Goal: Task Accomplishment & Management: Use online tool/utility

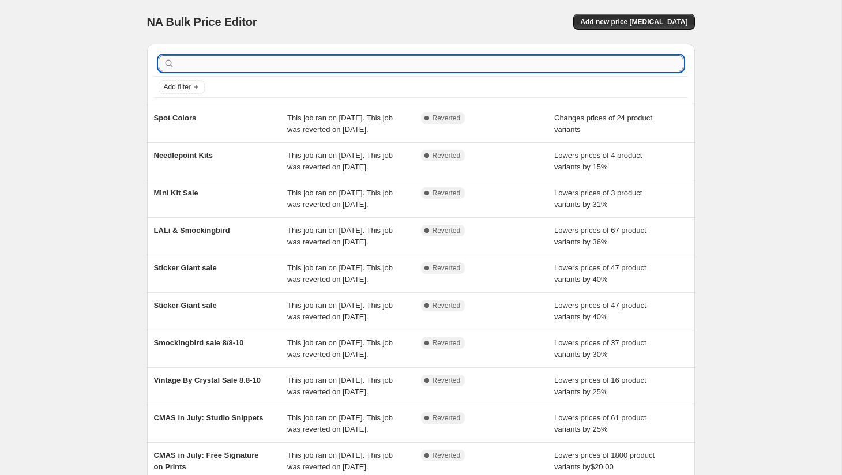
click at [300, 66] on input "text" at bounding box center [430, 63] width 506 height 16
type input "[DATE]"
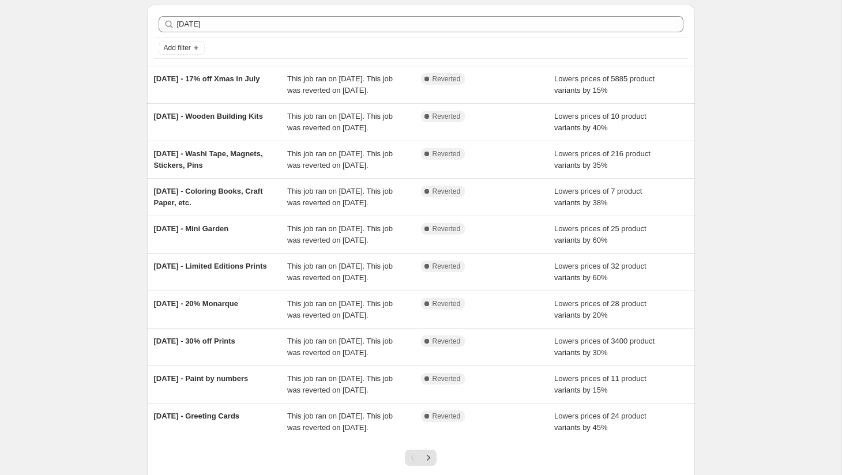
scroll to position [40, 0]
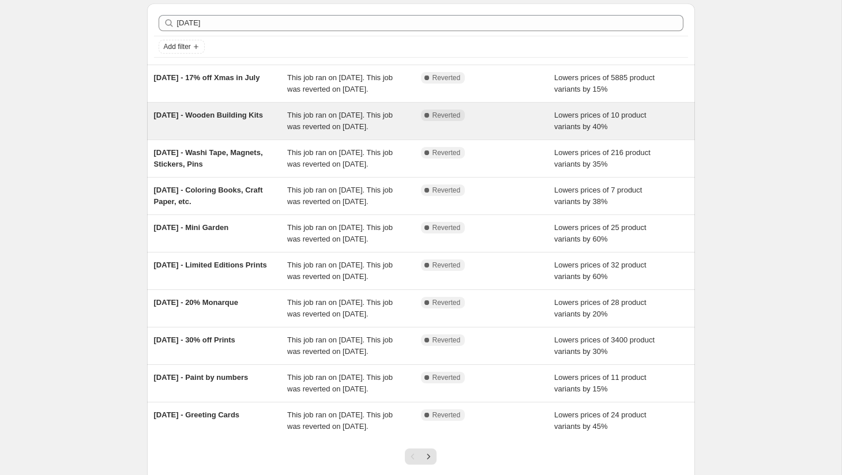
click at [369, 131] on span "This job ran on [DATE]. This job was reverted on [DATE]." at bounding box center [339, 121] width 105 height 20
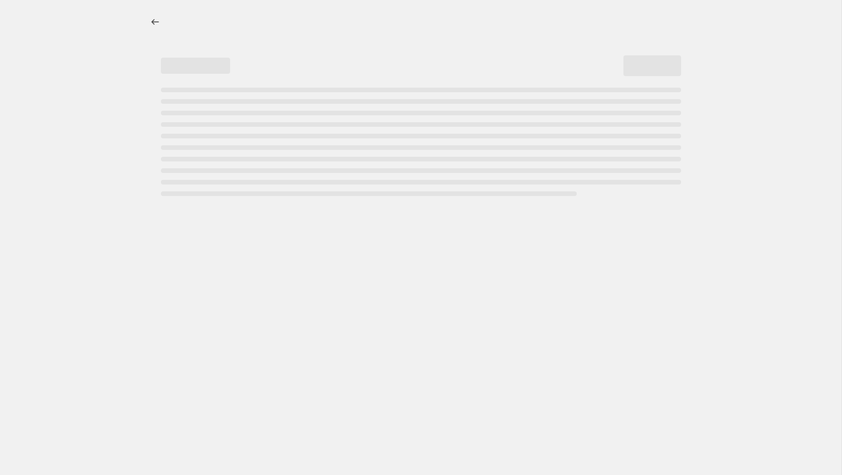
select select "percentage"
select select "product_type"
select select "vendor"
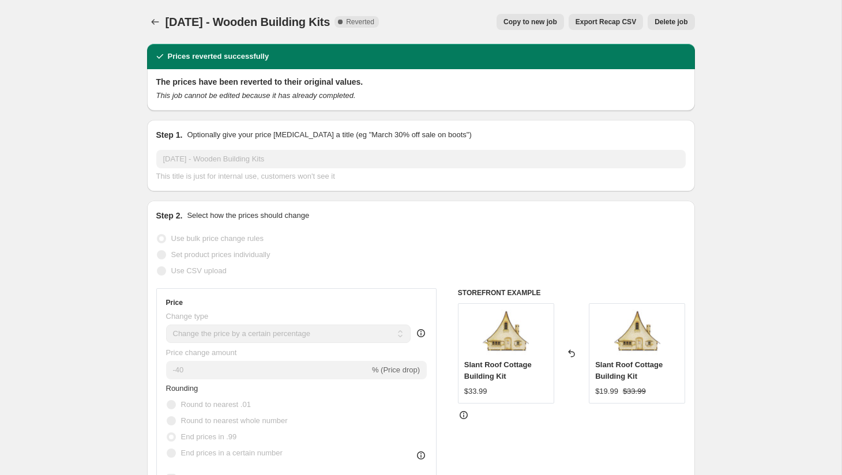
click at [525, 20] on span "Copy to new job" at bounding box center [530, 21] width 54 height 9
select select "percentage"
select select "product_type"
select select "vendor"
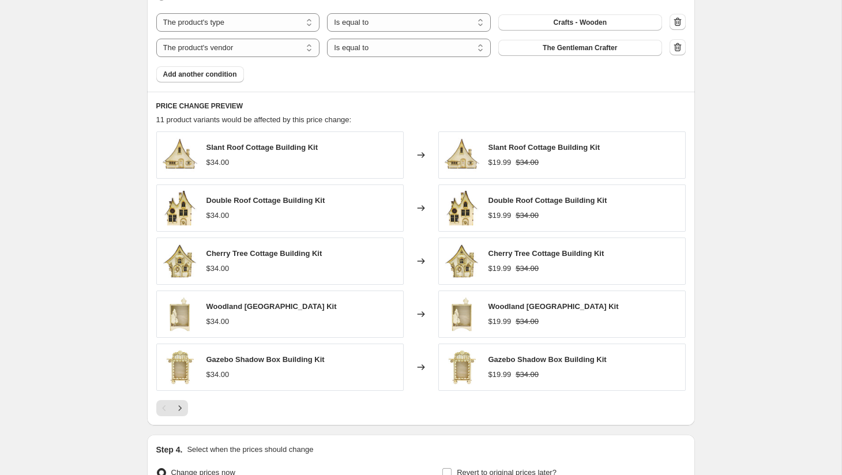
scroll to position [832, 0]
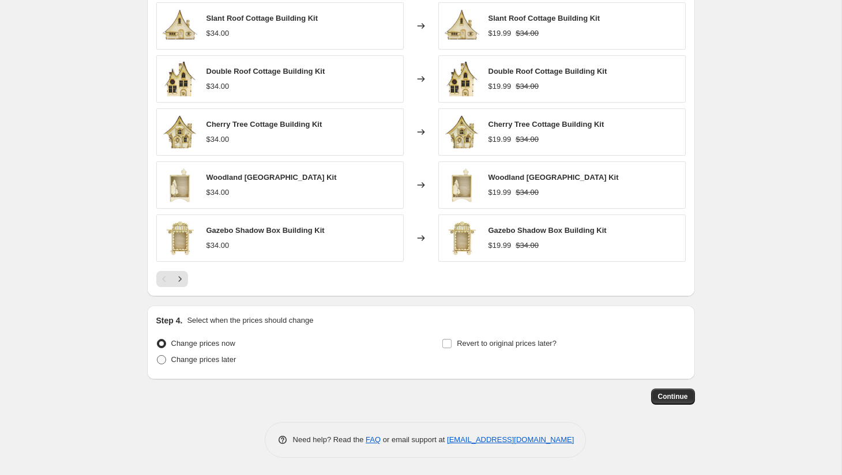
click at [194, 357] on span "Change prices later" at bounding box center [203, 359] width 65 height 9
click at [157, 356] on input "Change prices later" at bounding box center [157, 355] width 1 height 1
radio input "true"
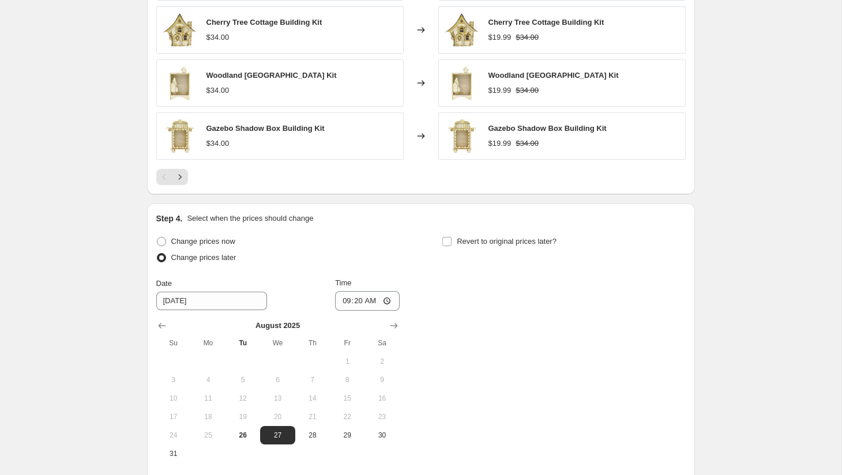
scroll to position [974, 0]
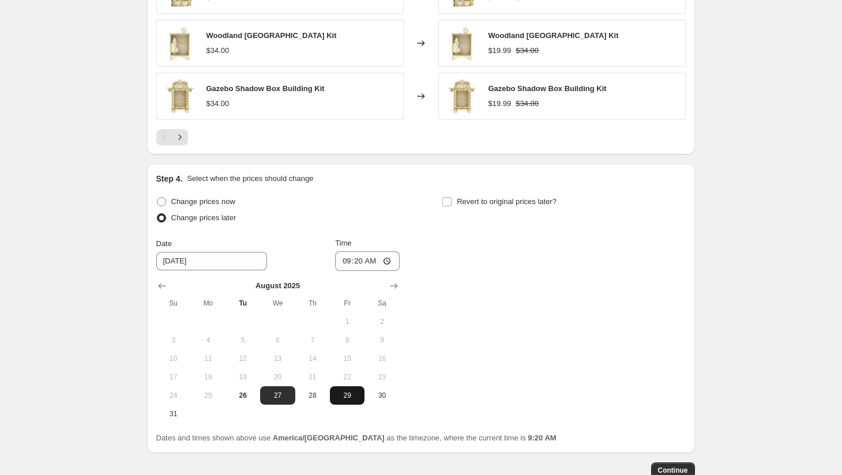
click at [345, 389] on button "29" at bounding box center [347, 395] width 35 height 18
type input "[DATE]"
click at [343, 262] on input "09:20" at bounding box center [367, 261] width 65 height 20
type input "00:00"
click at [546, 203] on span "Revert to original prices later?" at bounding box center [507, 201] width 100 height 9
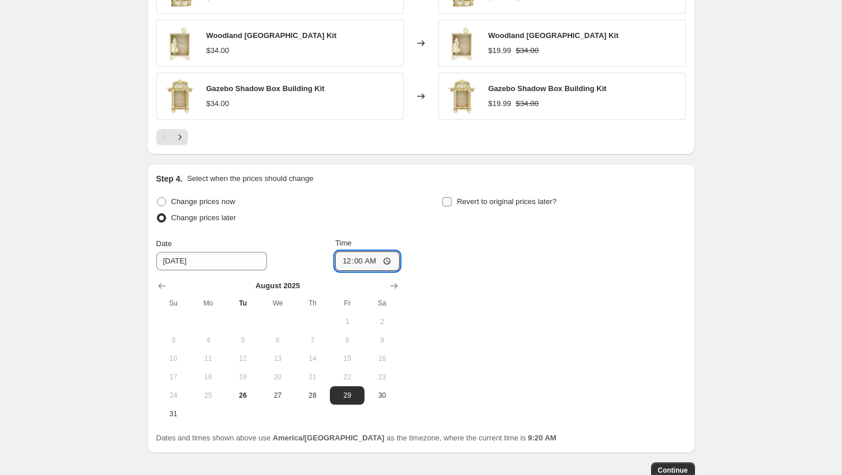
click at [451, 203] on input "Revert to original prices later?" at bounding box center [446, 201] width 9 height 9
checkbox input "true"
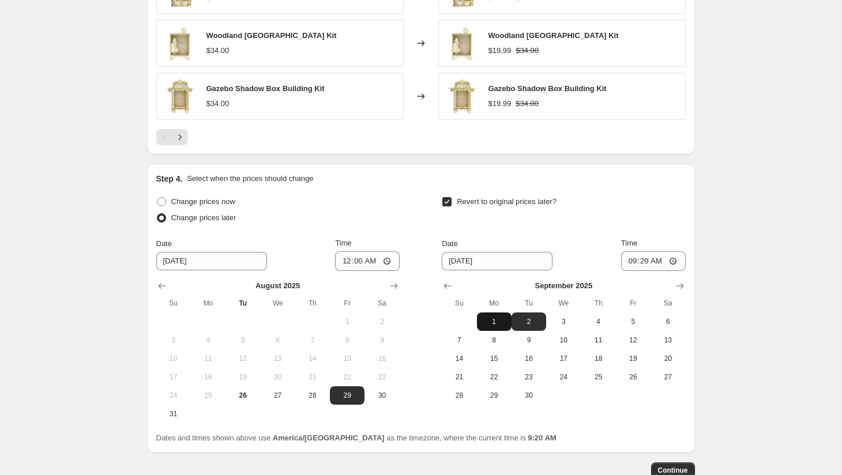
click at [499, 318] on span "1" at bounding box center [493, 321] width 25 height 9
type input "[DATE]"
click at [629, 258] on input "09:20" at bounding box center [653, 261] width 65 height 20
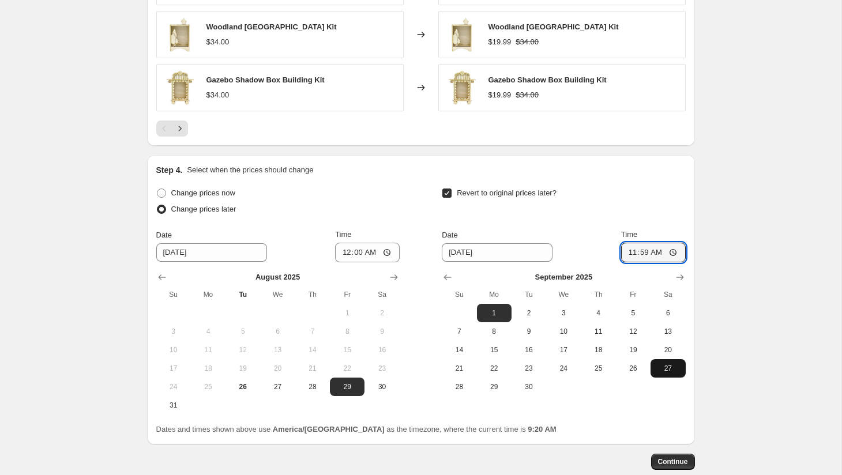
scroll to position [985, 0]
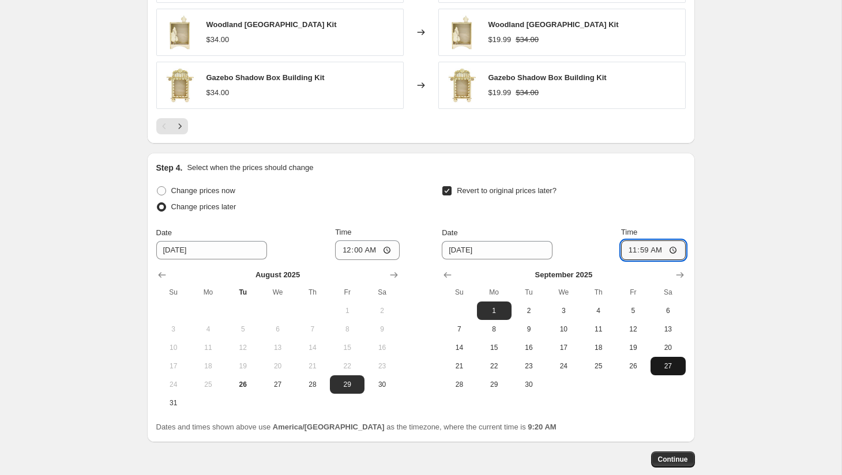
type input "23:59"
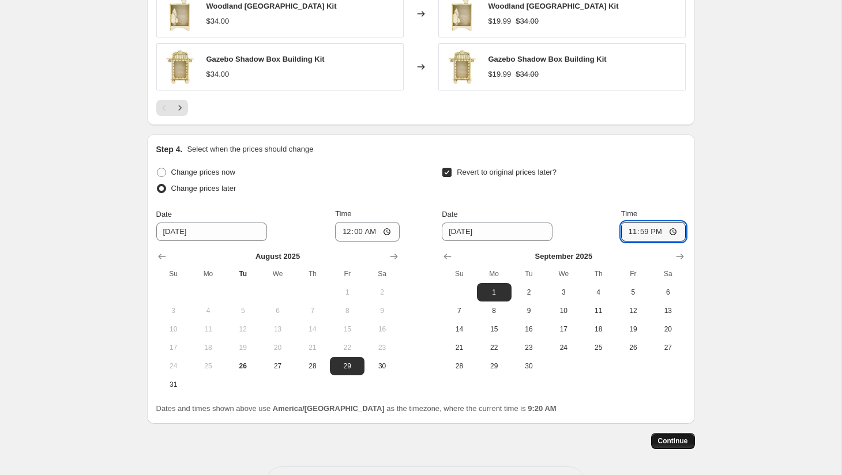
click at [667, 435] on button "Continue" at bounding box center [673, 441] width 44 height 16
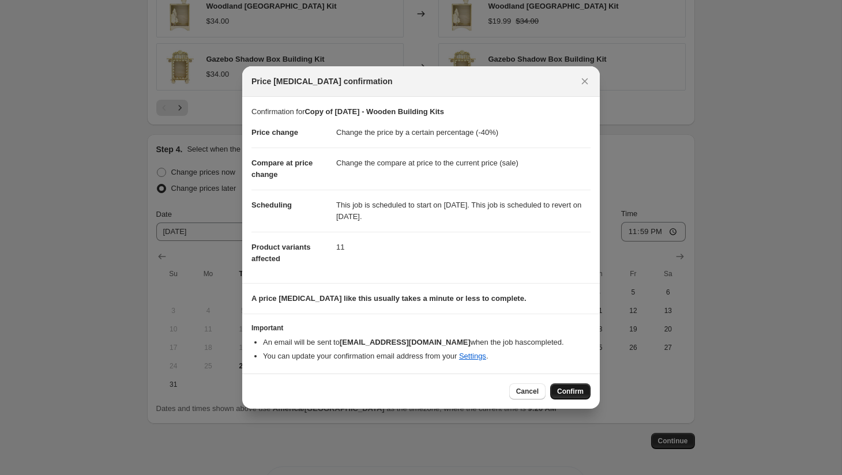
click at [571, 393] on span "Confirm" at bounding box center [570, 391] width 27 height 9
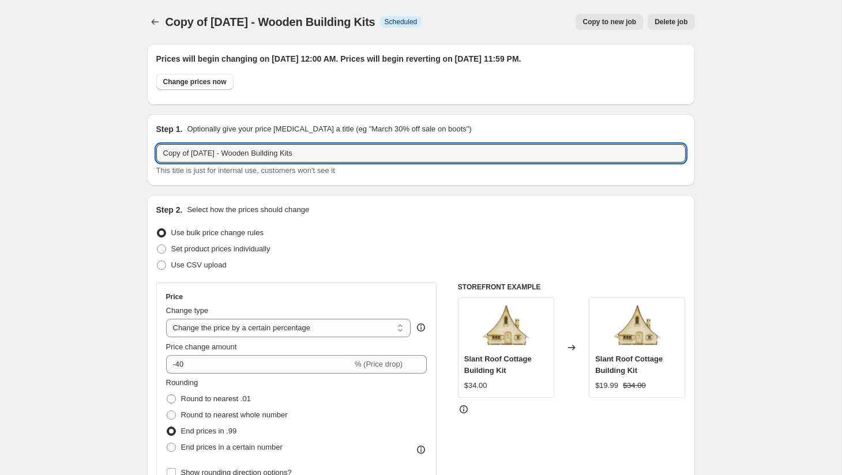
drag, startPoint x: 197, startPoint y: 155, endPoint x: 135, endPoint y: 156, distance: 62.3
click at [199, 153] on input "[DATE] - Wooden Building Kits" at bounding box center [420, 153] width 529 height 18
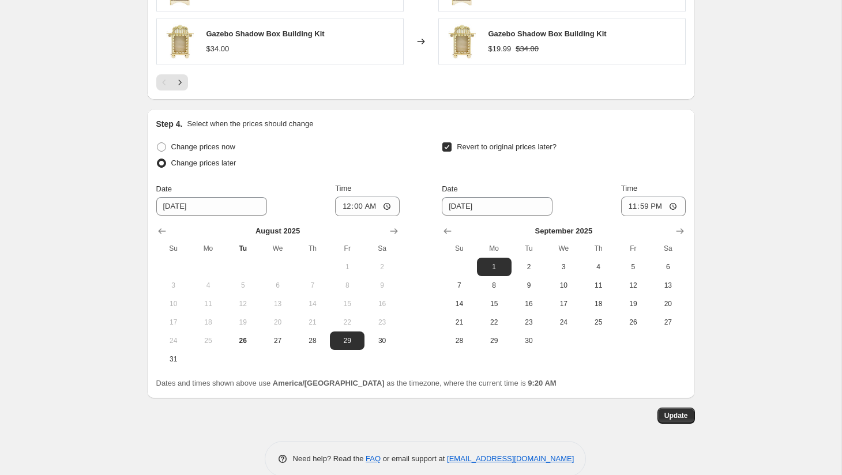
scroll to position [1118, 0]
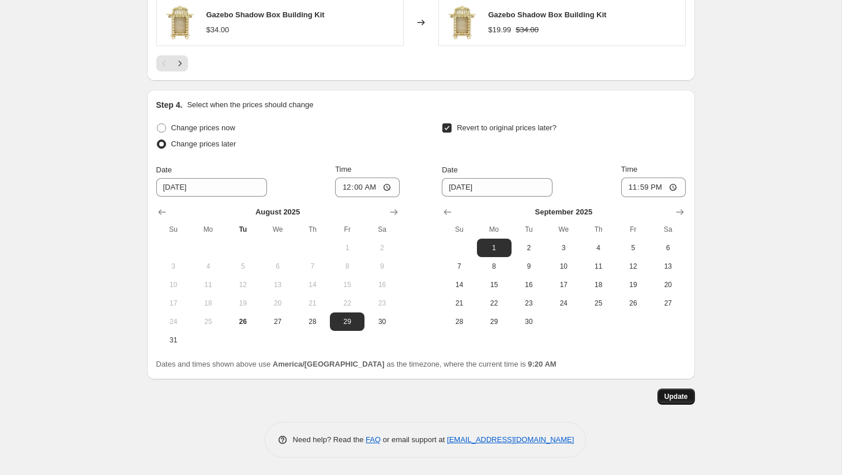
type input "[DATE] '25 - Wooden Building Kits"
click at [681, 394] on span "Update" at bounding box center [676, 396] width 24 height 9
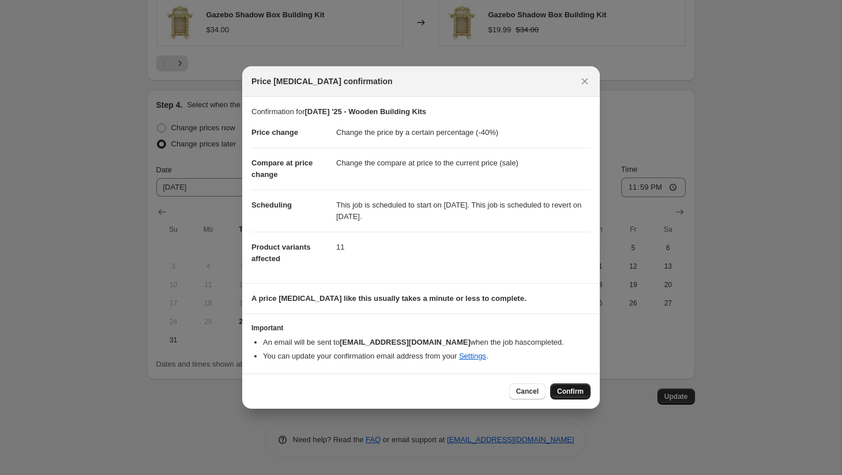
click at [576, 393] on span "Confirm" at bounding box center [570, 391] width 27 height 9
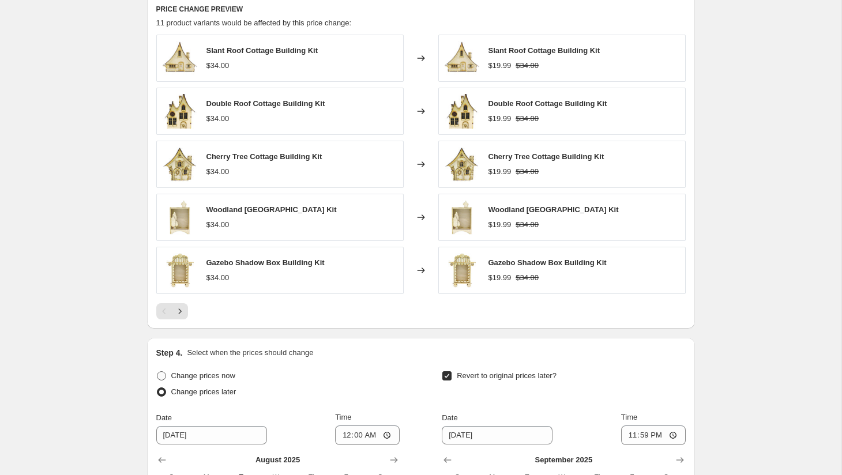
scroll to position [0, 0]
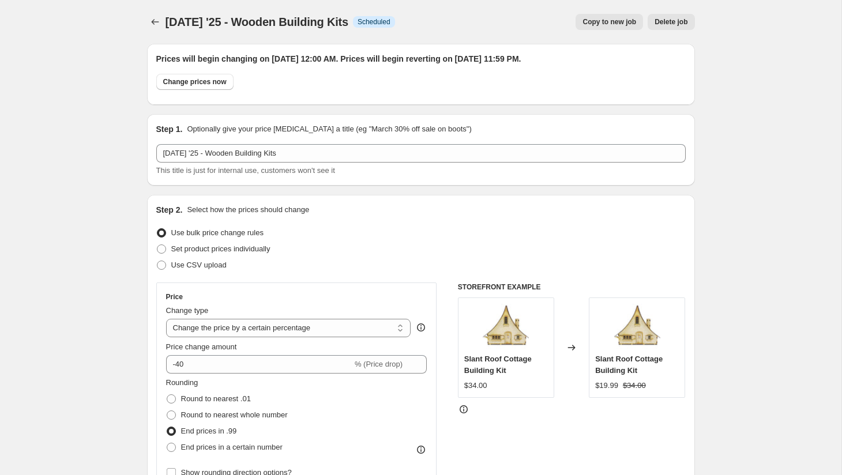
click at [155, 27] on icon "Price change jobs" at bounding box center [155, 22] width 12 height 12
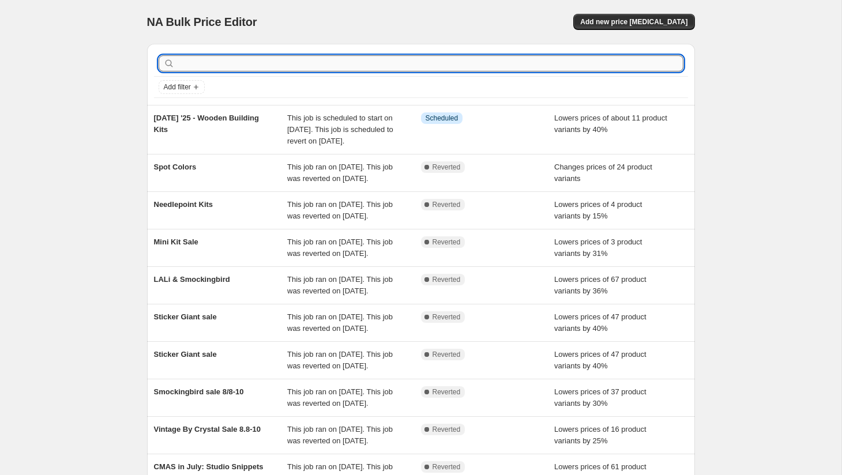
click at [222, 67] on input "text" at bounding box center [430, 63] width 506 height 16
type input "labor"
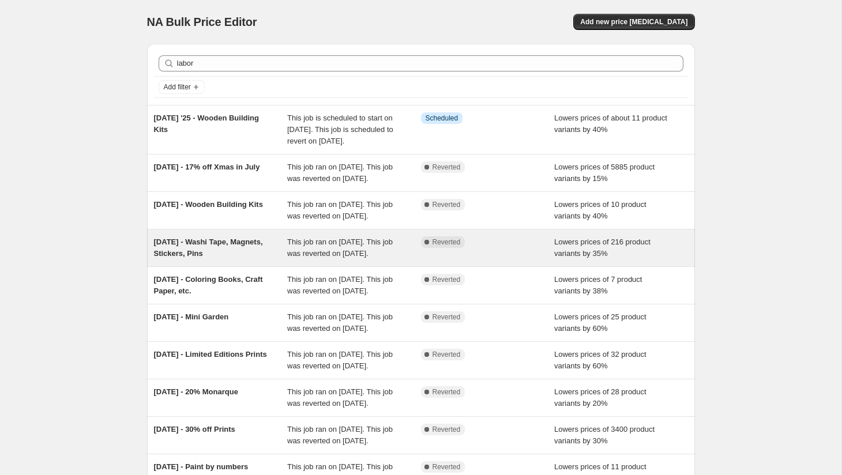
click at [306, 258] on span "This job ran on [DATE]. This job was reverted on [DATE]." at bounding box center [339, 248] width 105 height 20
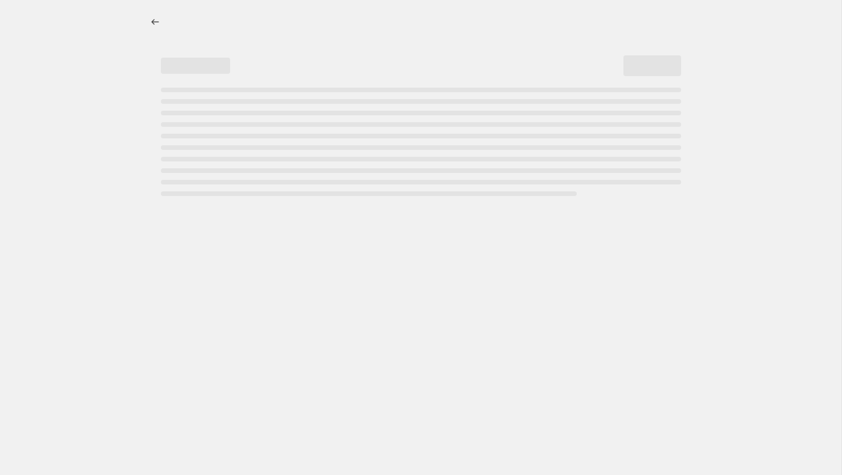
select select "percentage"
select select "product_type"
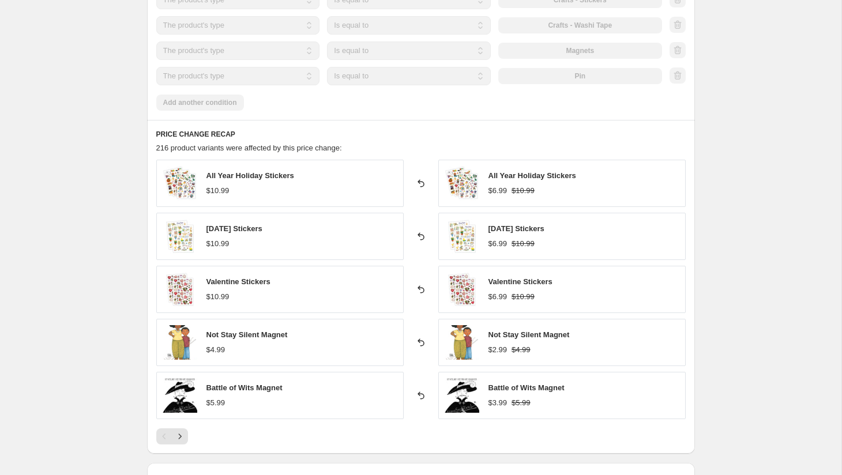
scroll to position [861, 0]
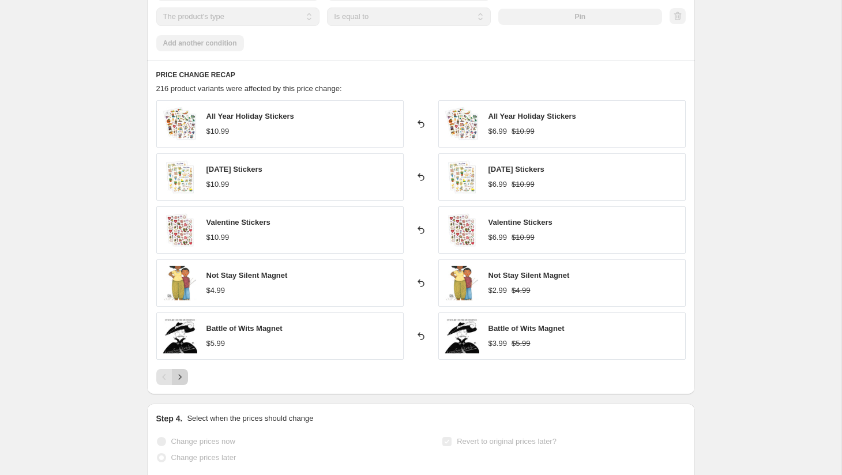
click at [183, 378] on icon "Next" at bounding box center [180, 377] width 12 height 12
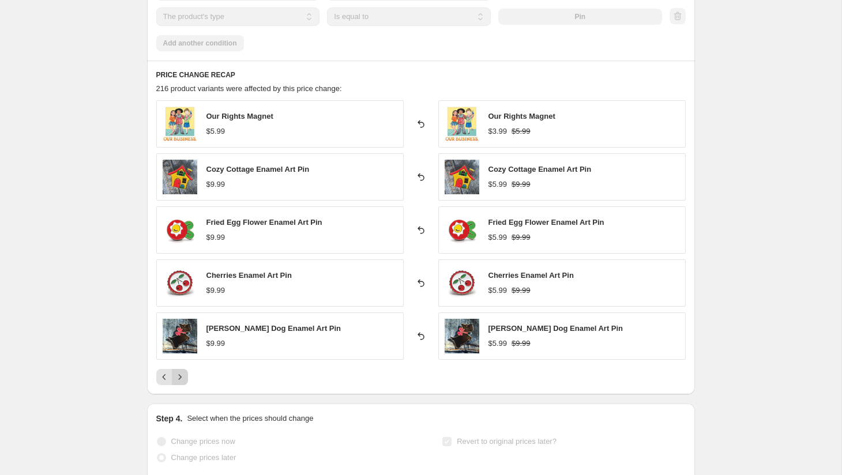
click at [183, 378] on icon "Next" at bounding box center [180, 377] width 12 height 12
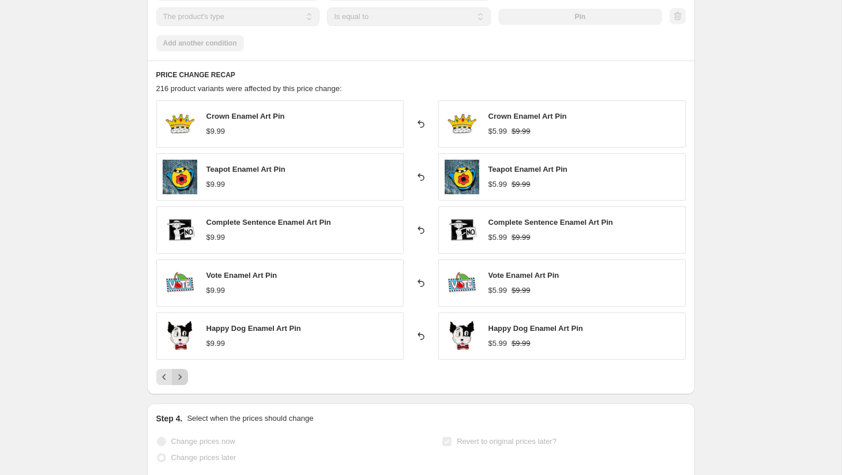
click at [183, 378] on icon "Next" at bounding box center [180, 377] width 12 height 12
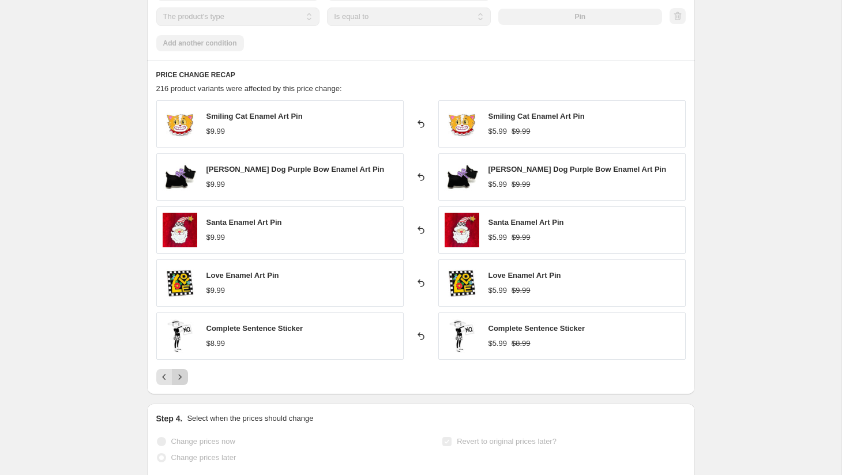
click at [183, 378] on icon "Next" at bounding box center [180, 377] width 12 height 12
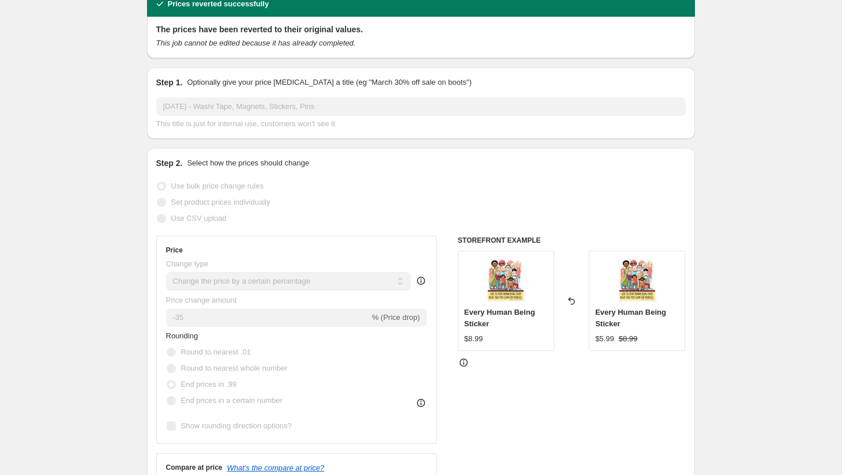
scroll to position [0, 0]
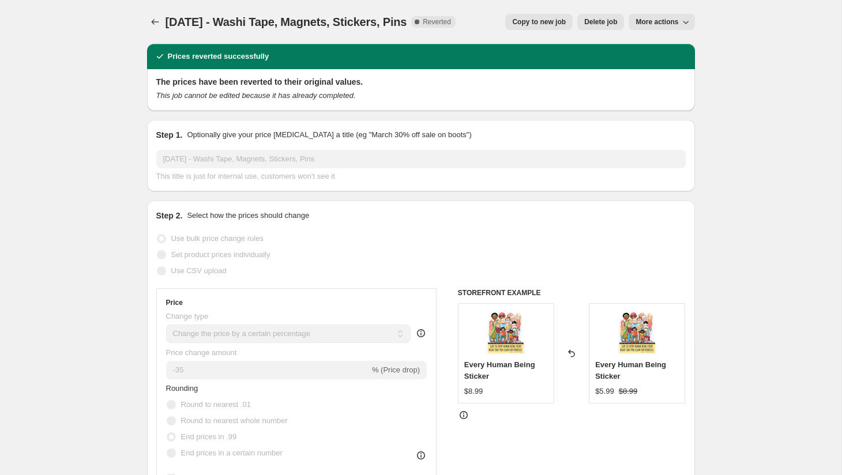
click at [539, 20] on span "Copy to new job" at bounding box center [539, 21] width 54 height 9
select select "percentage"
select select "product_type"
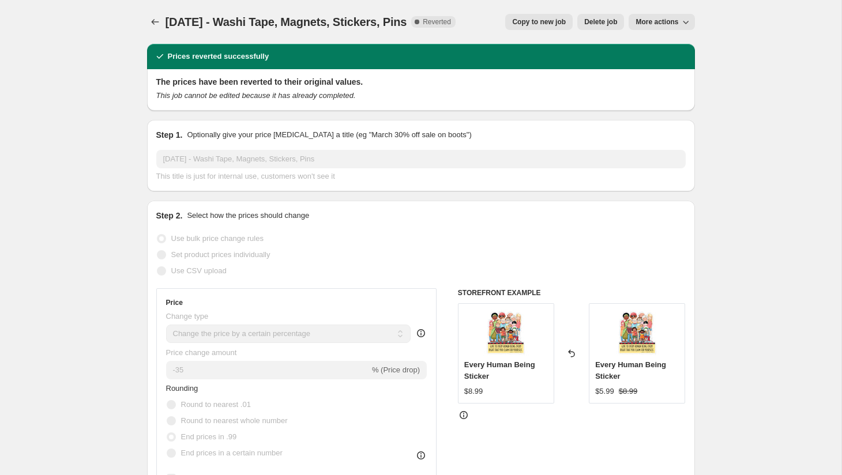
select select "product_type"
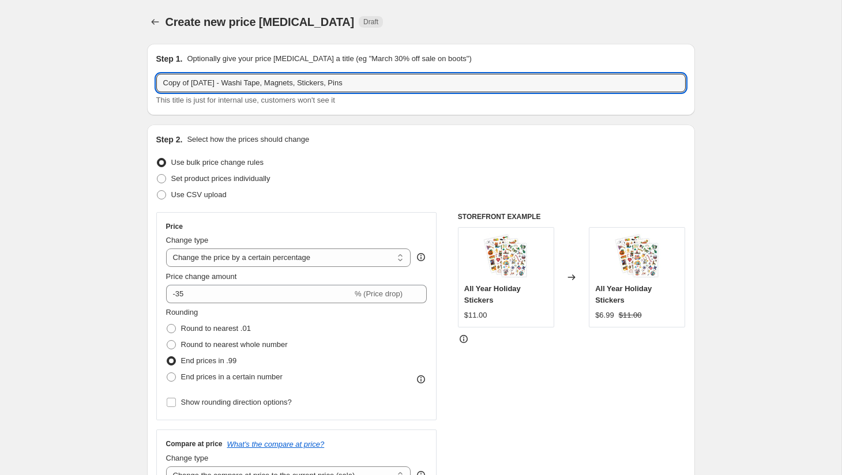
drag, startPoint x: 194, startPoint y: 84, endPoint x: 152, endPoint y: 87, distance: 41.6
click at [152, 87] on div "Step 1. Optionally give your price [MEDICAL_DATA] a title (eg "March 30% off sa…" at bounding box center [421, 79] width 548 height 71
click at [199, 84] on input "[DATE] - Washi Tape, Magnets, Stickers, Pins" at bounding box center [420, 83] width 529 height 18
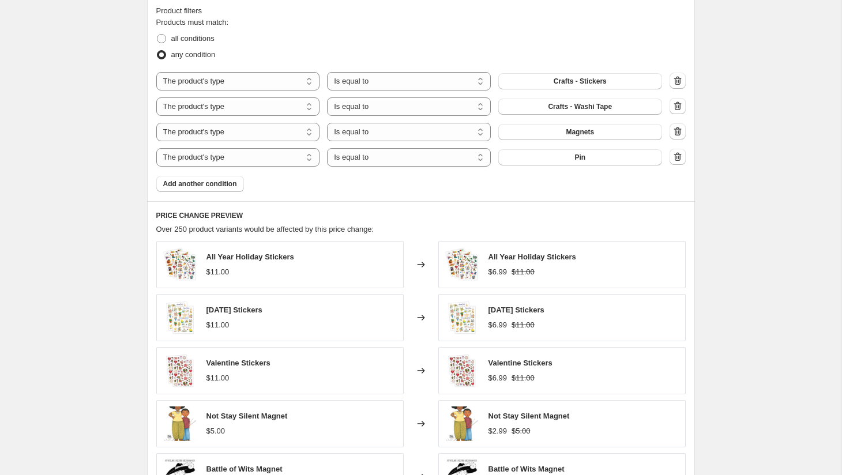
scroll to position [681, 0]
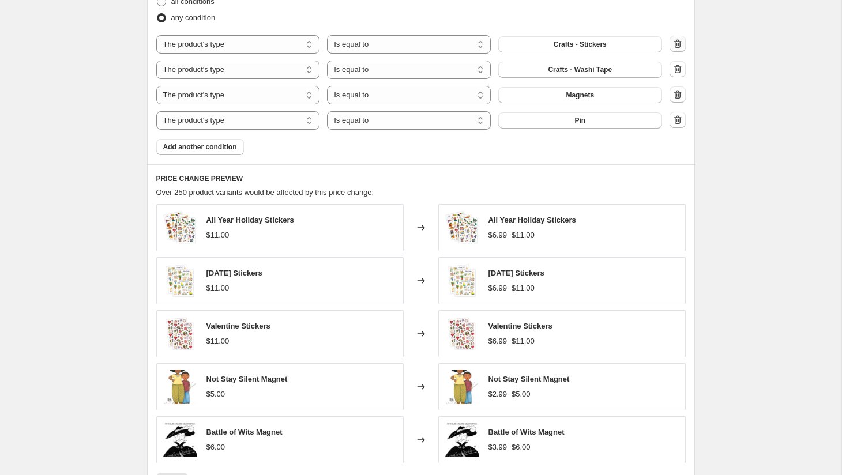
type input "[DATE] '25 - Washi Tape, Magnets, Stickers, Pins"
click at [675, 41] on icon "button" at bounding box center [678, 44] width 12 height 12
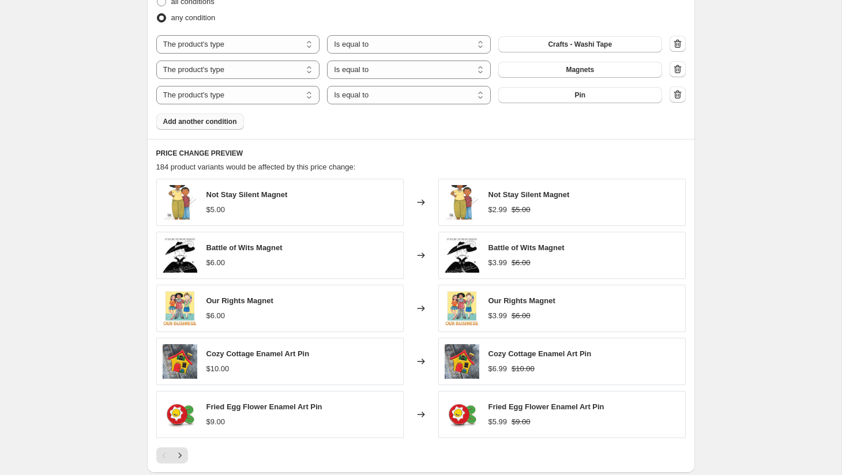
click at [209, 123] on span "Add another condition" at bounding box center [200, 121] width 74 height 9
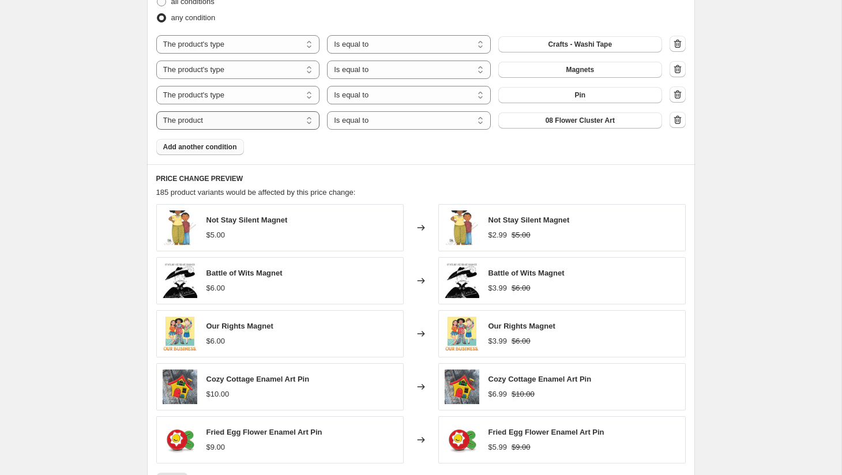
click at [216, 122] on select "The product The product's collection The product's tag The product's vendor The…" at bounding box center [238, 120] width 164 height 18
select select "vendor"
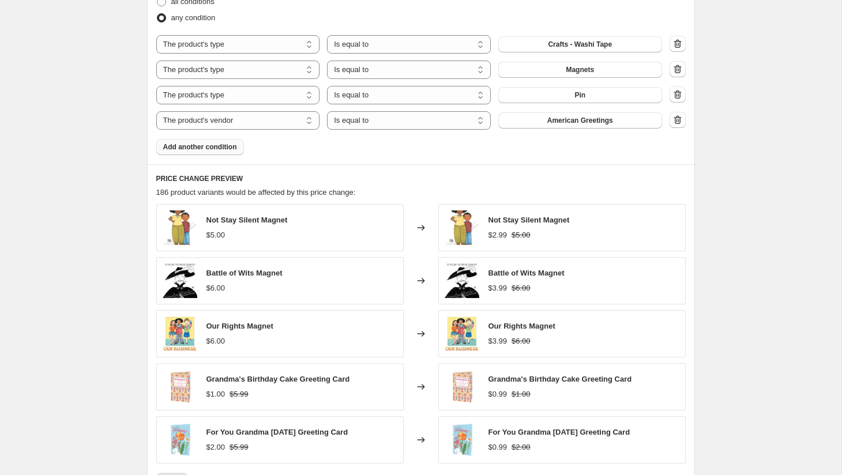
click at [598, 120] on span "American Greetings" at bounding box center [580, 120] width 66 height 9
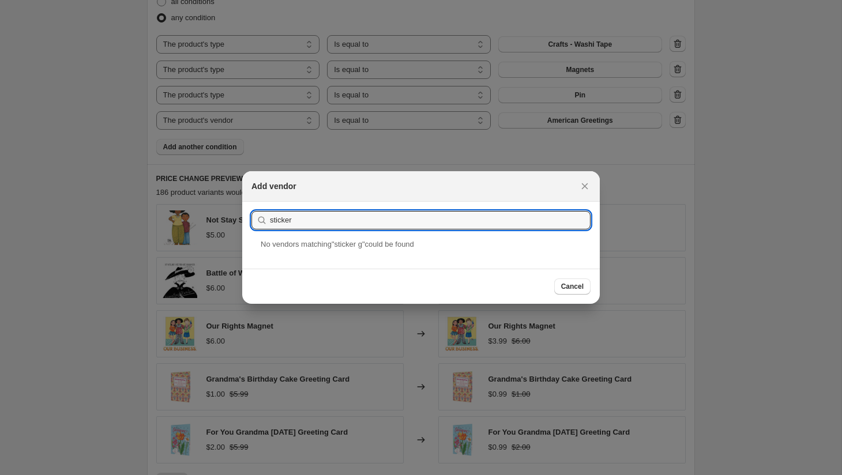
type input "sticker"
click at [251, 202] on button "Submit" at bounding box center [267, 208] width 33 height 12
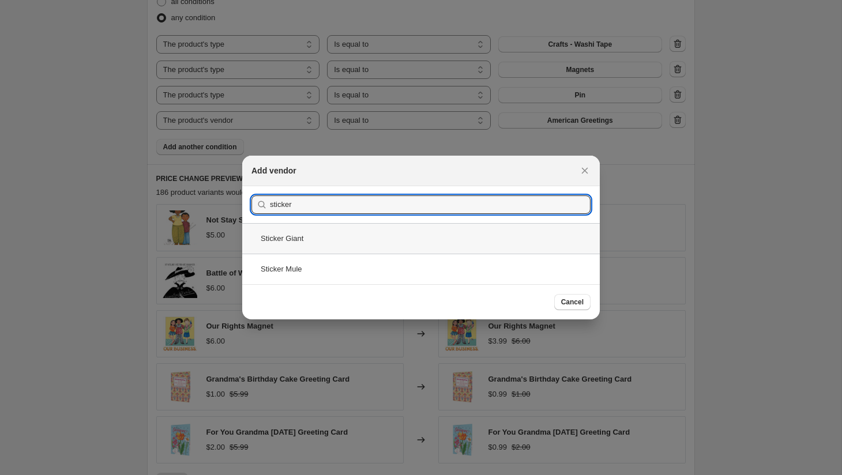
click at [430, 239] on div "Sticker Giant" at bounding box center [420, 238] width 357 height 31
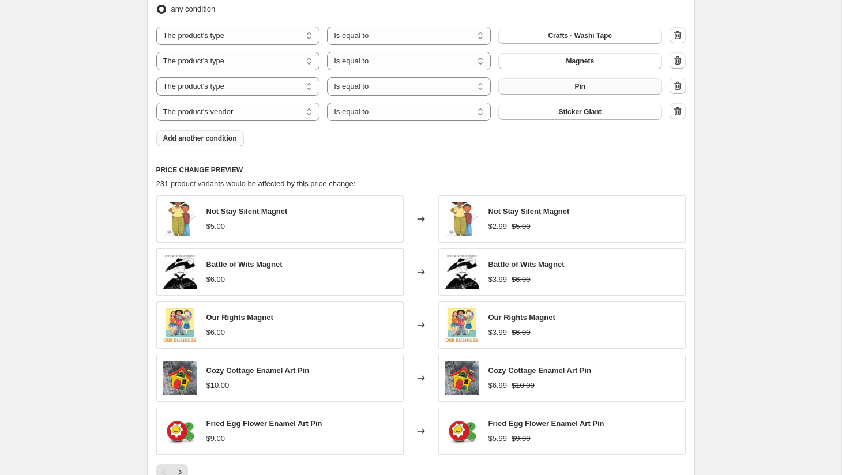
scroll to position [689, 0]
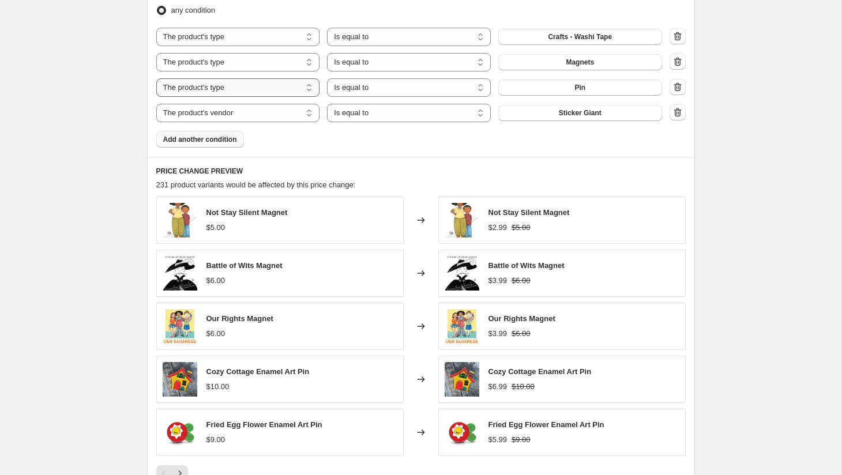
click at [263, 86] on select "The product The product's collection The product's tag The product's vendor The…" at bounding box center [238, 87] width 164 height 18
select select "vendor"
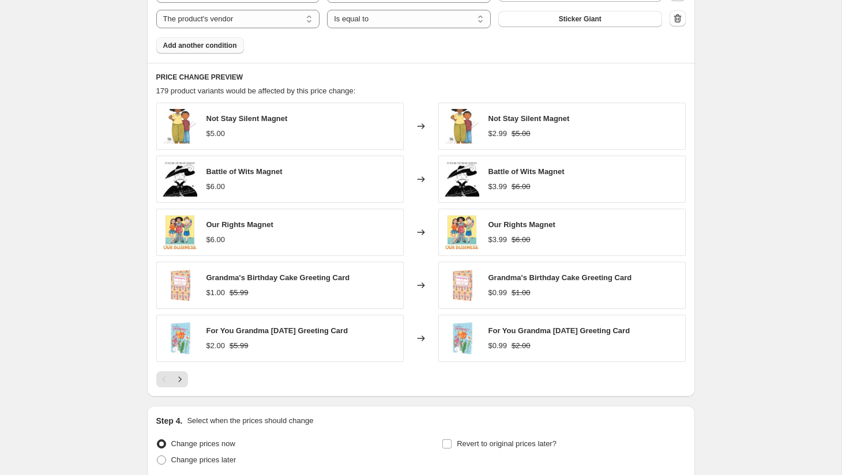
scroll to position [824, 0]
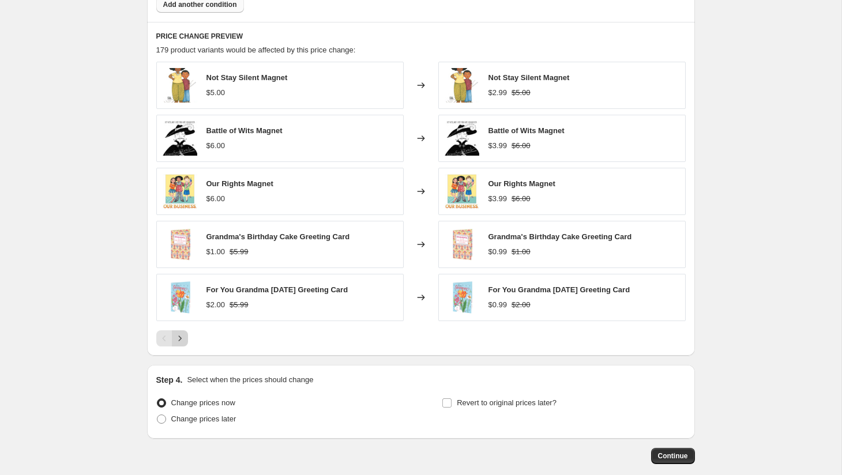
click at [178, 339] on icon "Next" at bounding box center [180, 339] width 12 height 12
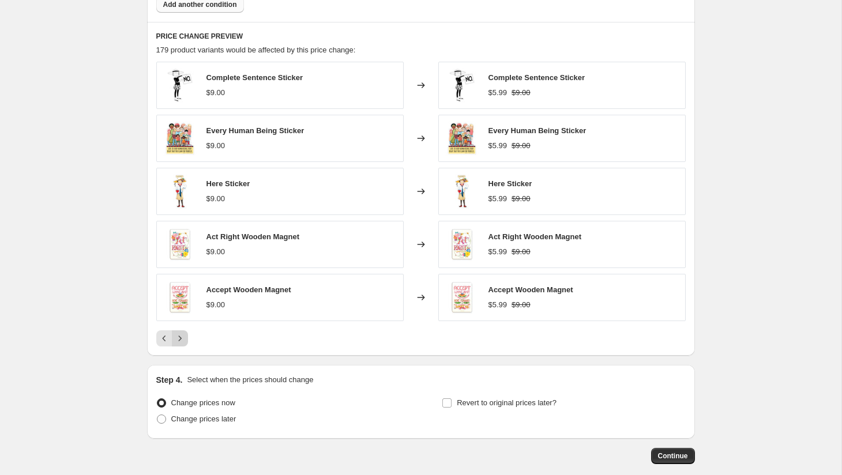
click at [178, 339] on icon "Next" at bounding box center [180, 339] width 12 height 12
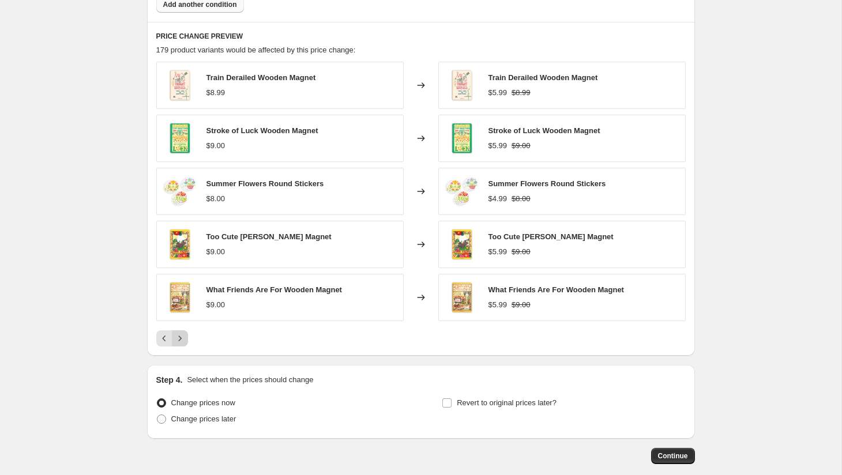
click at [178, 339] on icon "Next" at bounding box center [180, 339] width 12 height 12
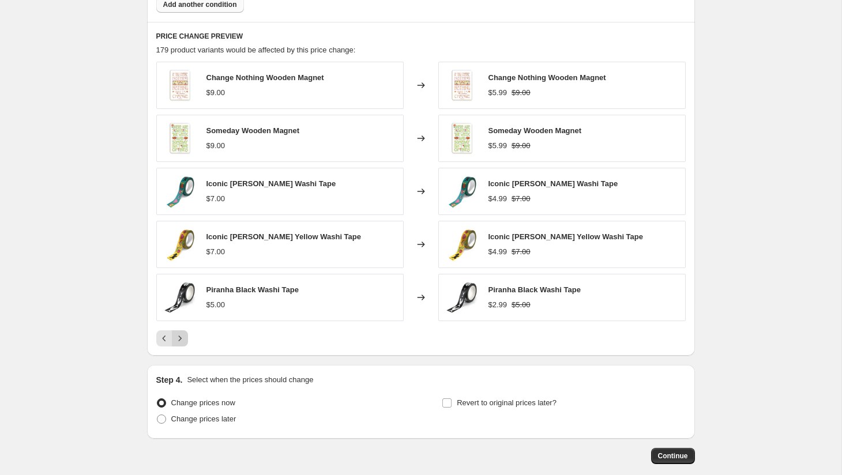
click at [178, 339] on icon "Next" at bounding box center [180, 339] width 12 height 12
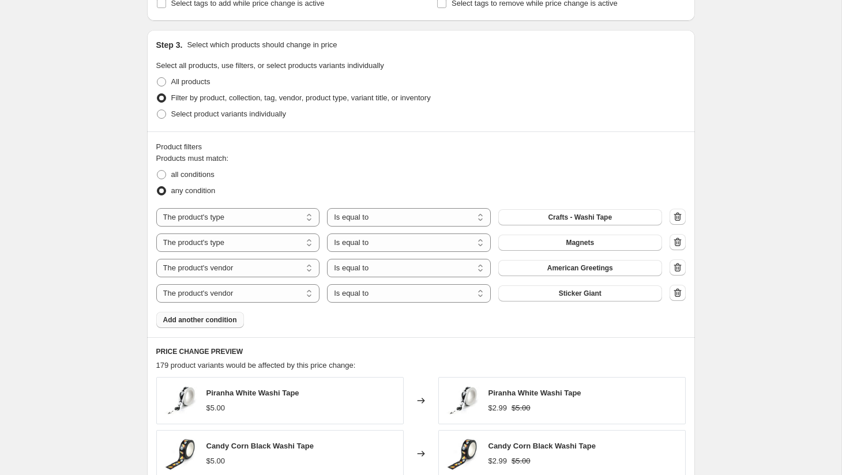
scroll to position [545, 0]
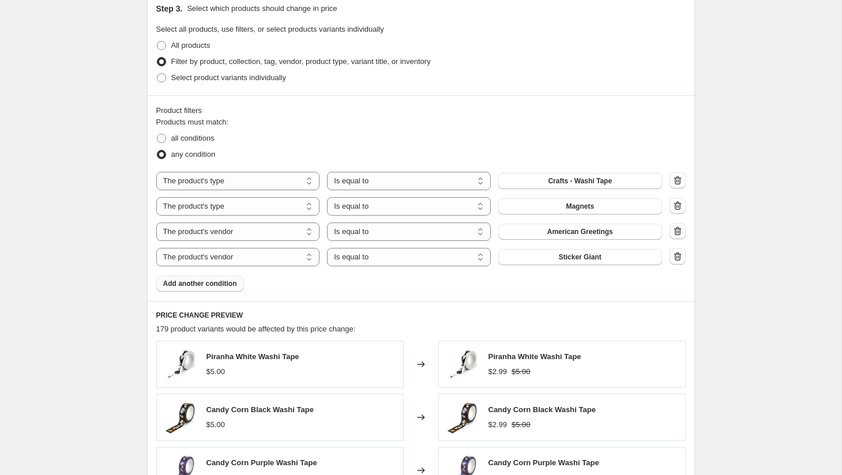
click at [678, 235] on icon "button" at bounding box center [678, 231] width 12 height 12
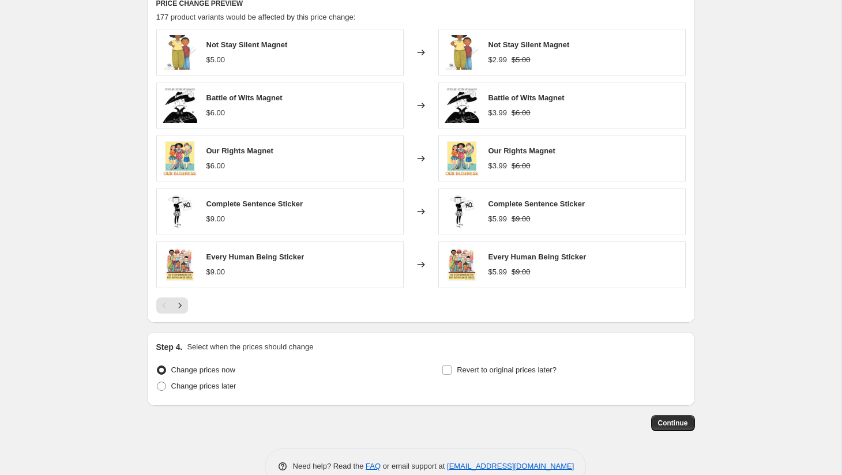
scroll to position [858, 0]
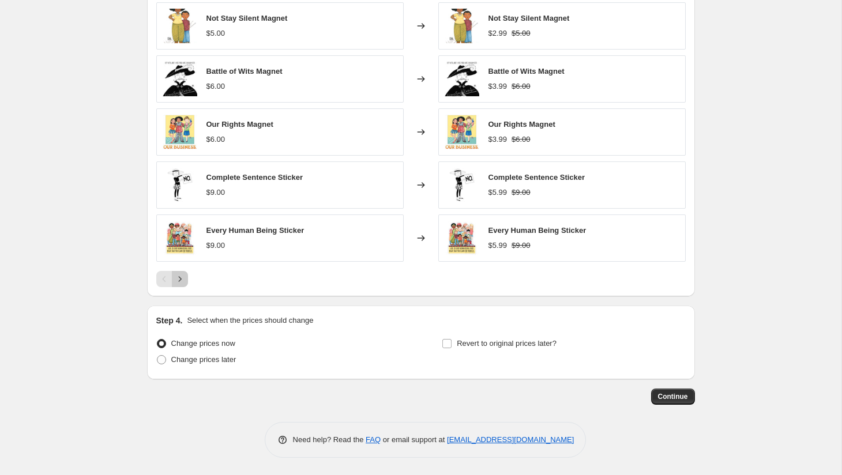
click at [180, 282] on icon "Next" at bounding box center [180, 279] width 12 height 12
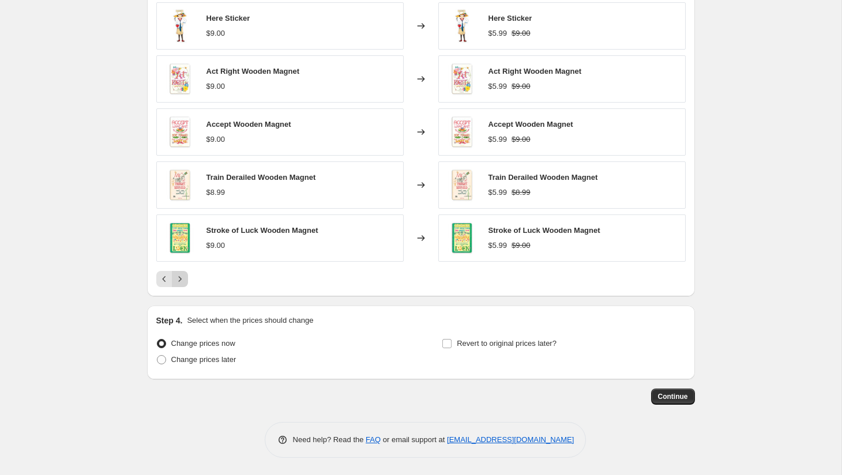
click at [180, 282] on icon "Next" at bounding box center [180, 279] width 12 height 12
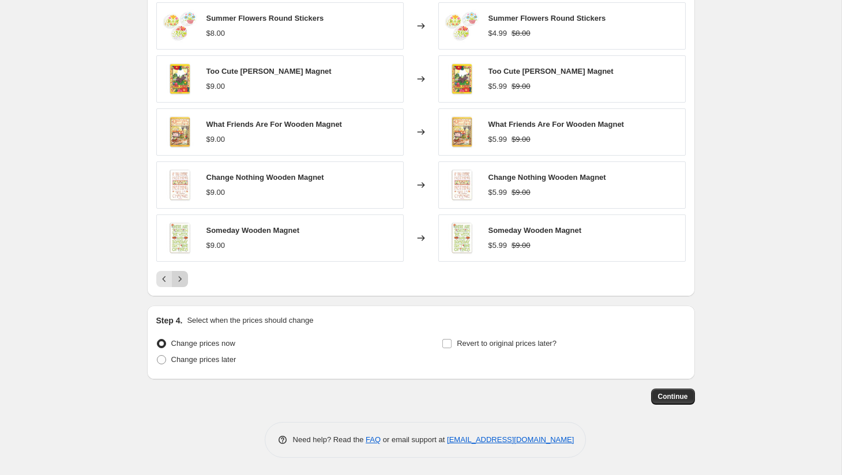
click at [179, 282] on icon "Next" at bounding box center [180, 279] width 12 height 12
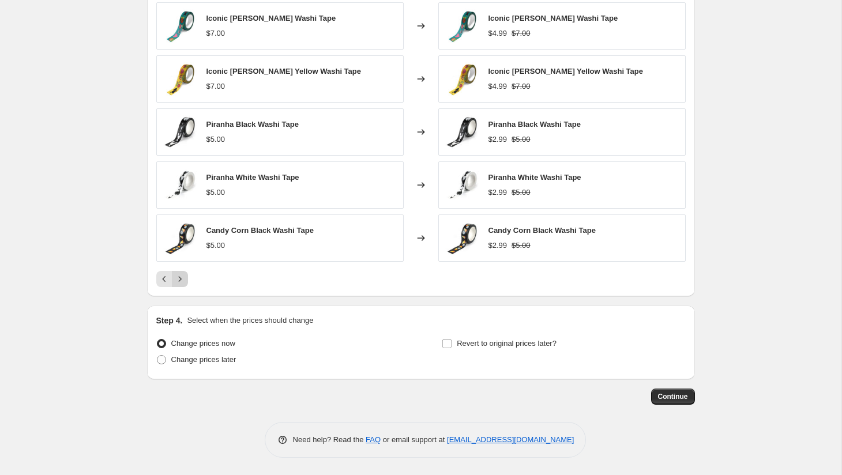
click at [179, 282] on icon "Next" at bounding box center [180, 279] width 12 height 12
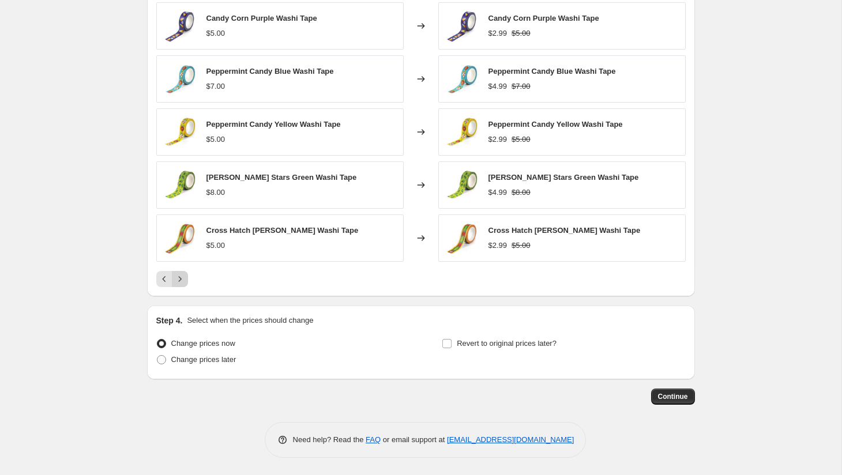
click at [179, 282] on icon "Next" at bounding box center [180, 279] width 12 height 12
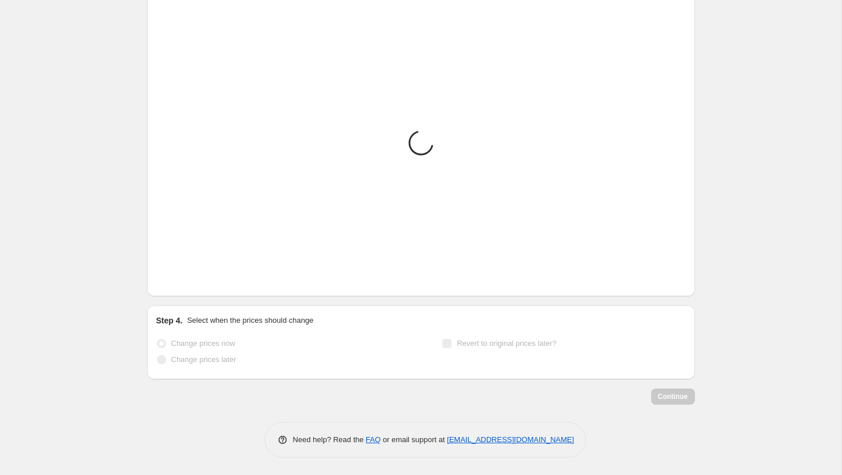
scroll to position [850, 0]
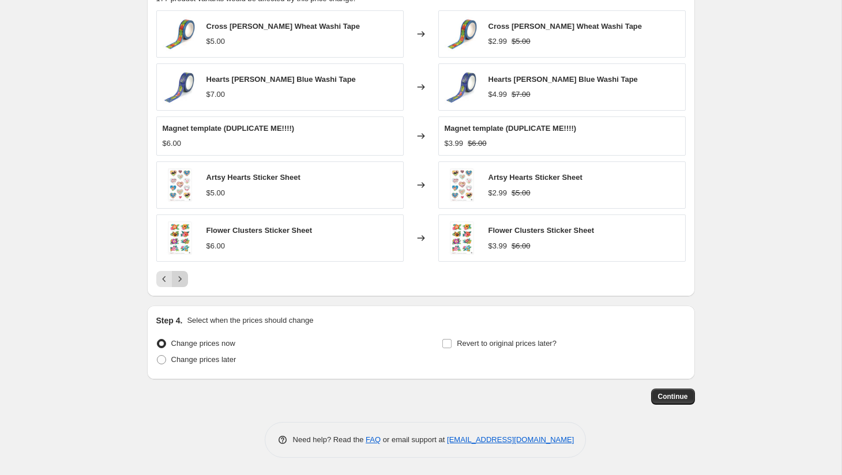
click at [179, 282] on icon "Next" at bounding box center [180, 279] width 12 height 12
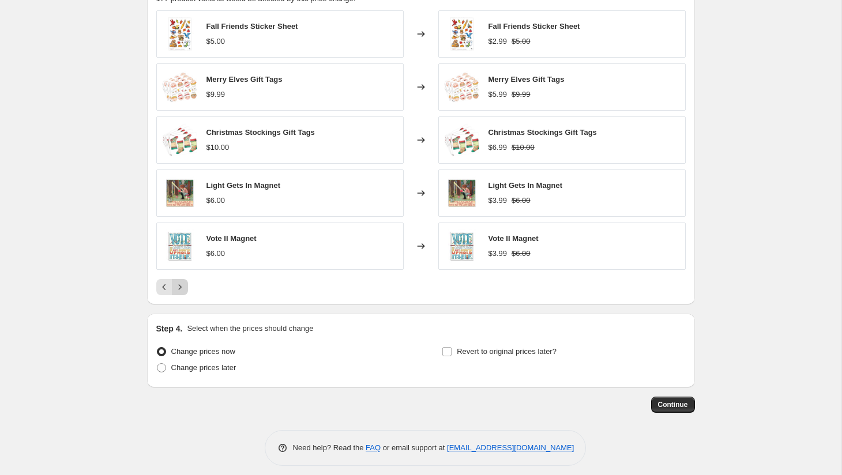
click at [179, 282] on icon "Next" at bounding box center [180, 287] width 12 height 12
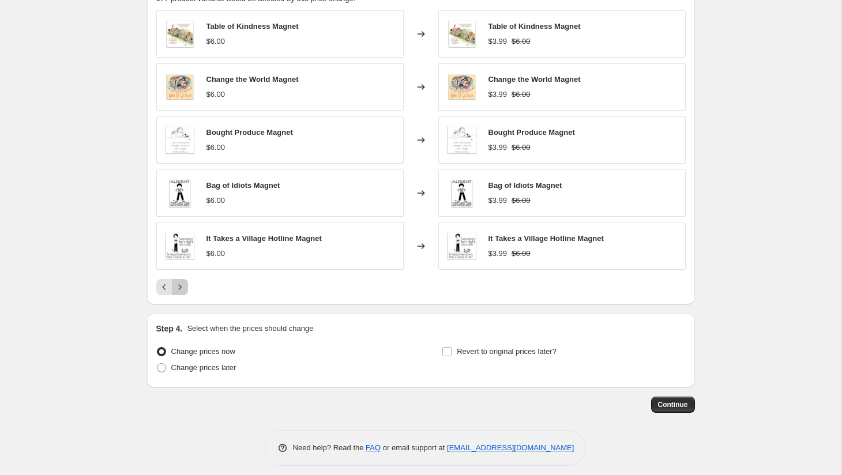
click at [179, 282] on icon "Next" at bounding box center [180, 287] width 12 height 12
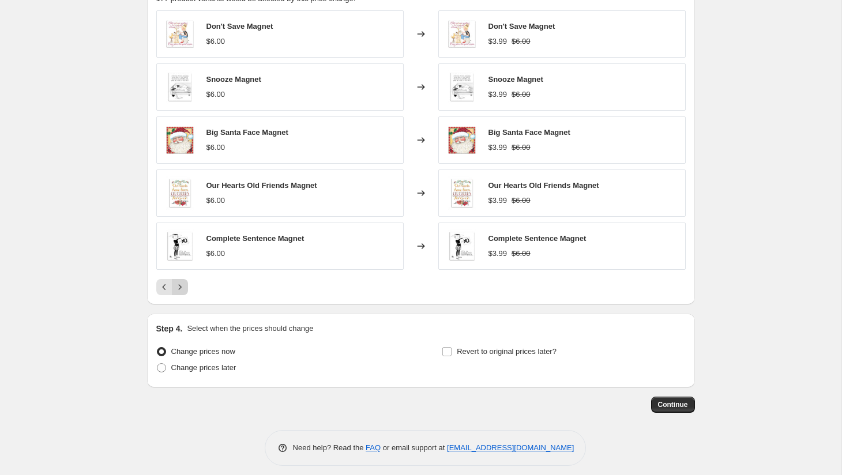
click at [179, 282] on icon "Next" at bounding box center [180, 287] width 12 height 12
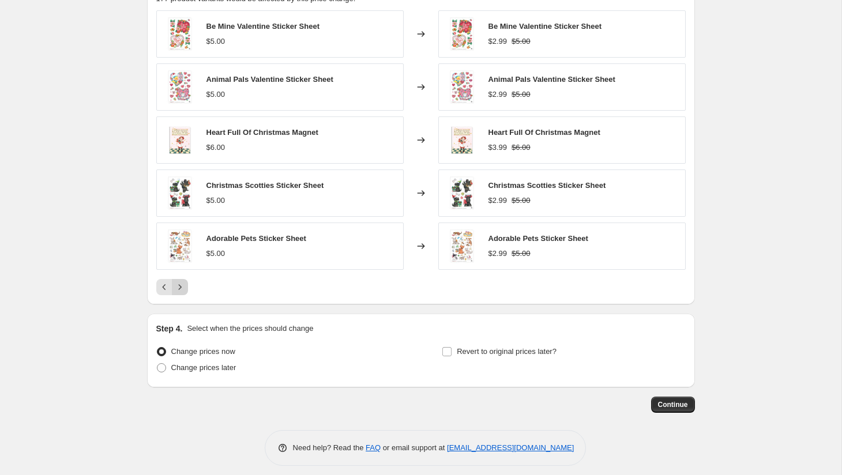
click at [179, 282] on icon "Next" at bounding box center [180, 287] width 12 height 12
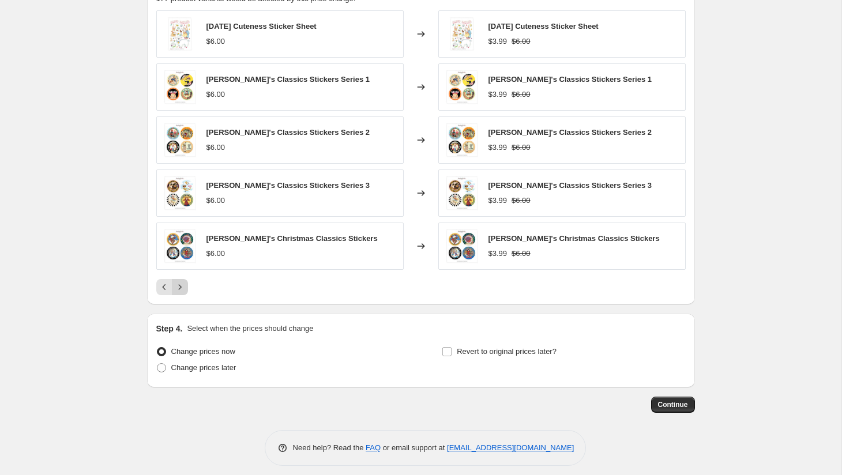
click at [179, 282] on icon "Next" at bounding box center [180, 287] width 12 height 12
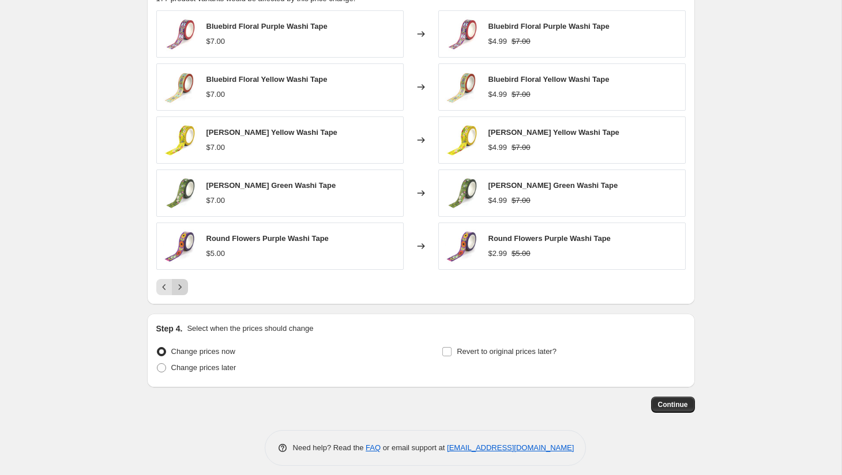
click at [179, 282] on icon "Next" at bounding box center [180, 287] width 12 height 12
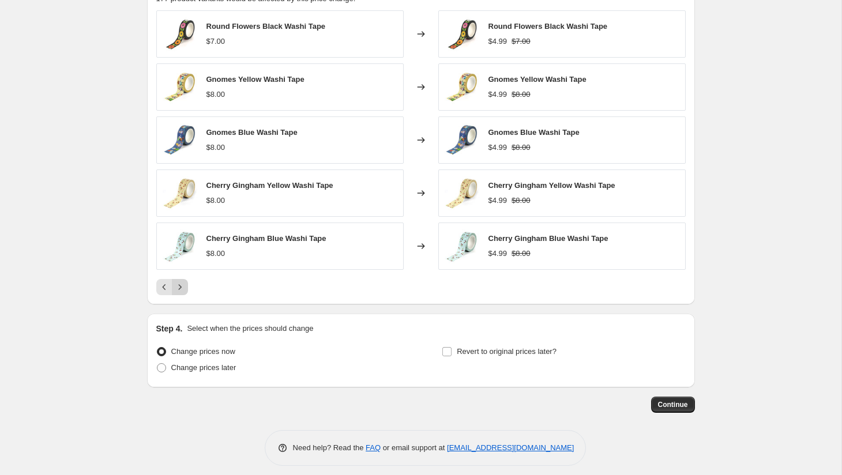
click at [179, 282] on icon "Next" at bounding box center [180, 287] width 12 height 12
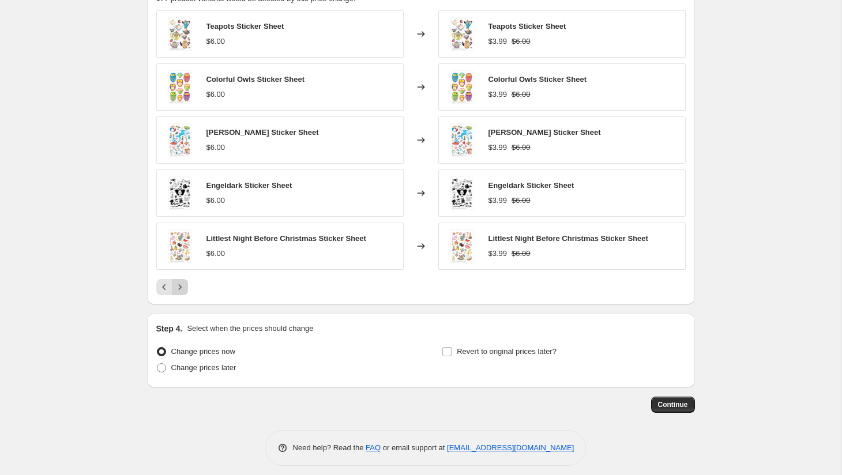
click at [179, 282] on icon "Next" at bounding box center [180, 287] width 12 height 12
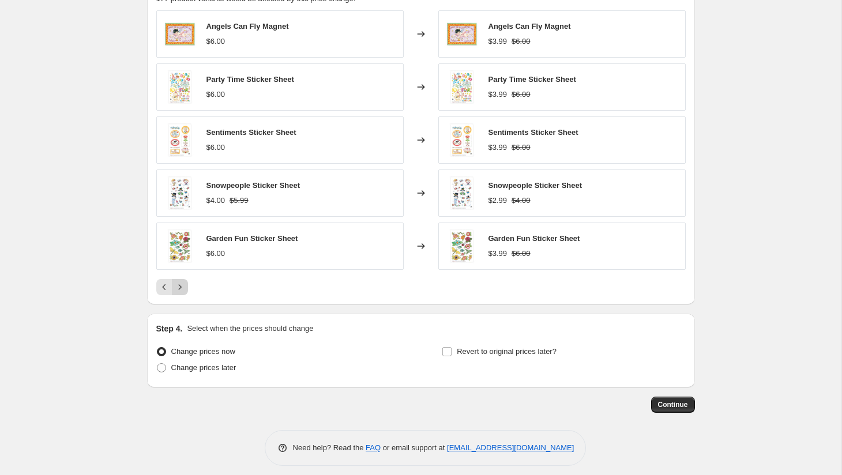
click at [179, 282] on icon "Next" at bounding box center [180, 287] width 12 height 12
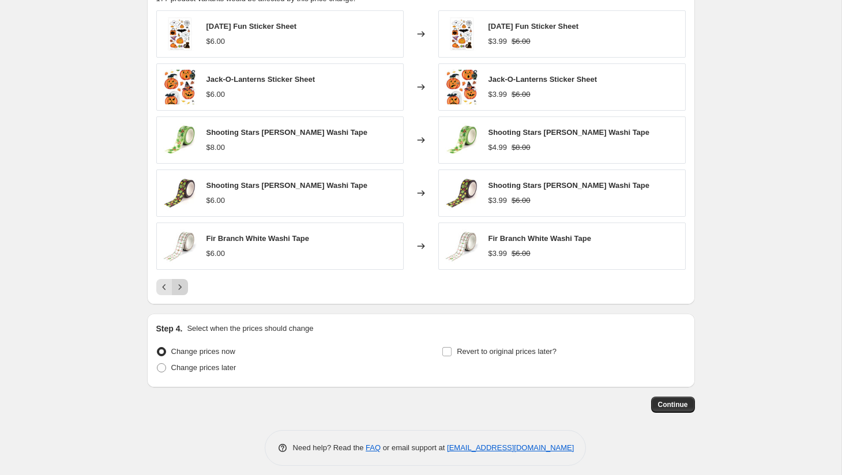
click at [179, 282] on icon "Next" at bounding box center [180, 287] width 12 height 12
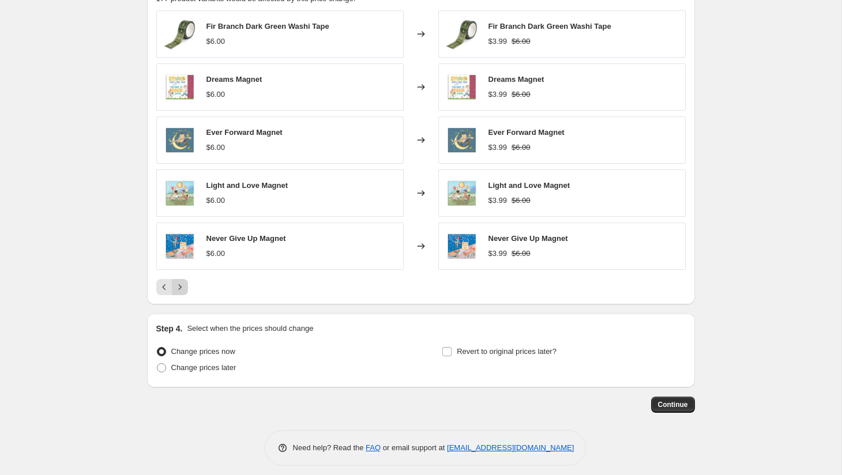
click at [179, 282] on icon "Next" at bounding box center [180, 287] width 12 height 12
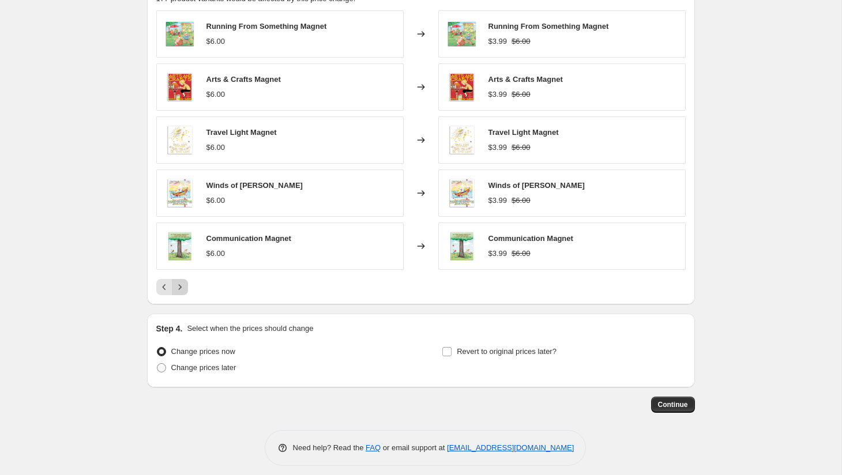
click at [179, 282] on icon "Next" at bounding box center [180, 287] width 12 height 12
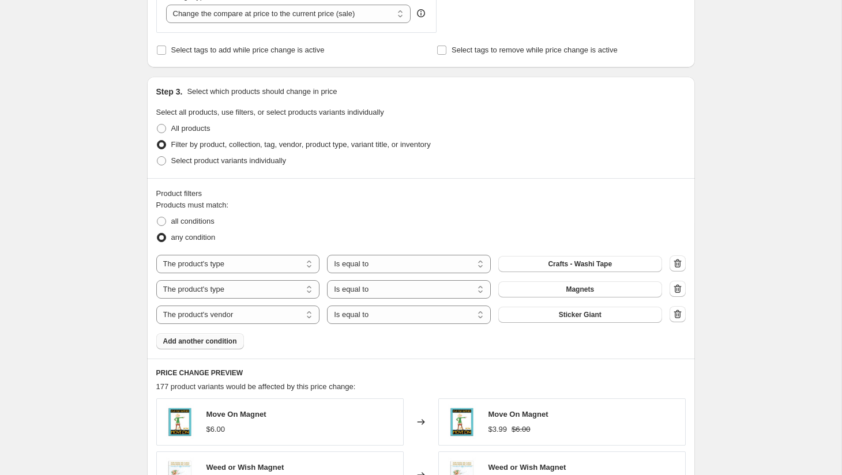
scroll to position [471, 0]
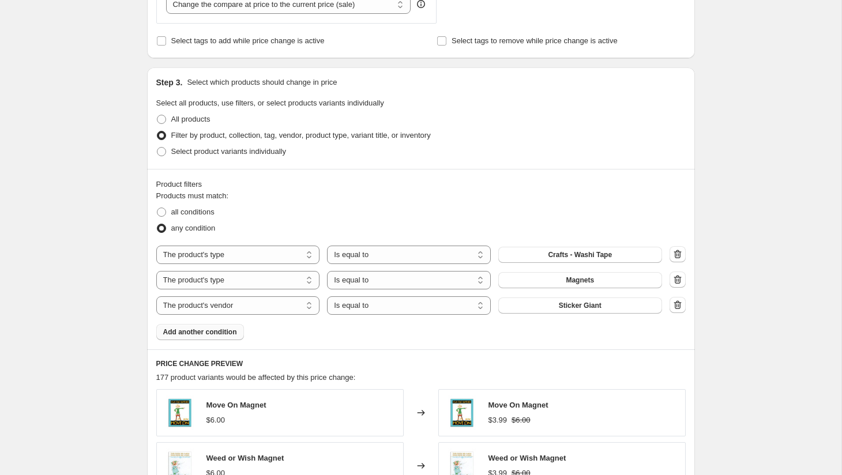
click at [222, 333] on span "Add another condition" at bounding box center [200, 331] width 74 height 9
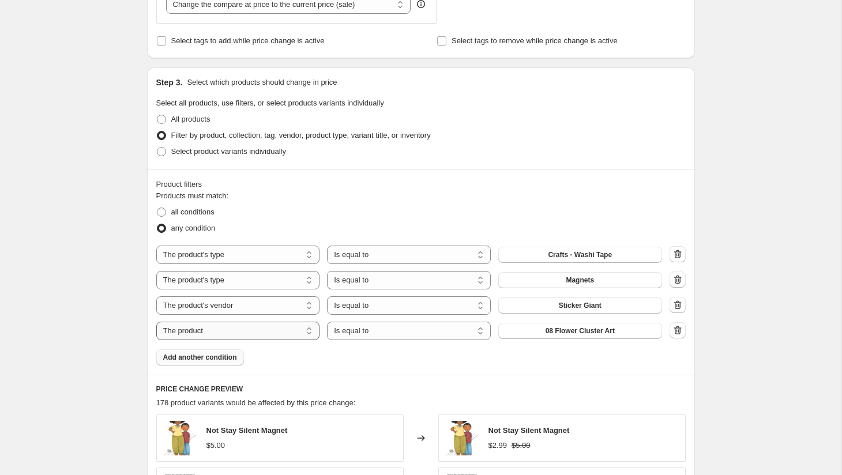
click at [267, 334] on select "The product The product's collection The product's tag The product's vendor The…" at bounding box center [238, 331] width 164 height 18
select select "vendor"
click at [409, 333] on select "Is equal to Is not equal to" at bounding box center [409, 331] width 164 height 18
select select "not_equal"
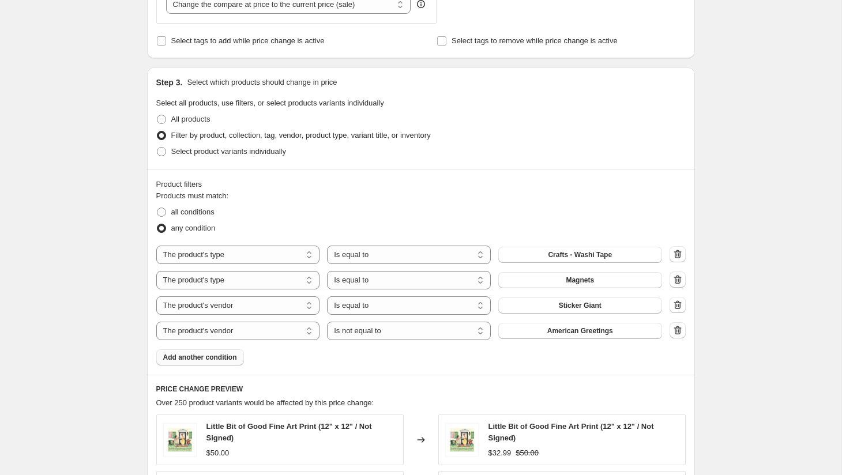
click at [588, 330] on span "American Greetings" at bounding box center [580, 330] width 66 height 9
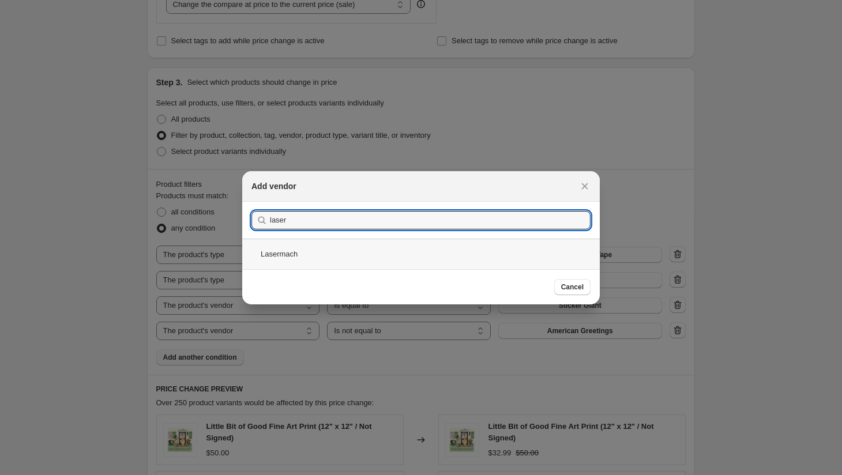
type input "laser"
click at [402, 251] on div "Lasermach" at bounding box center [420, 254] width 357 height 31
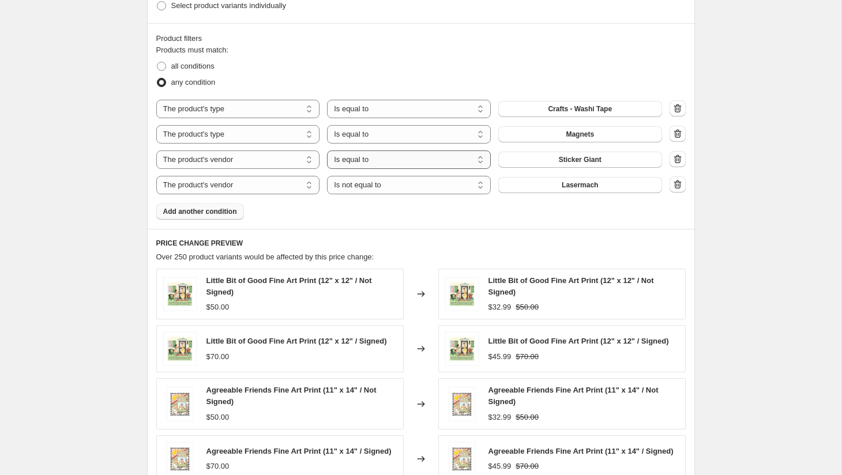
scroll to position [710, 0]
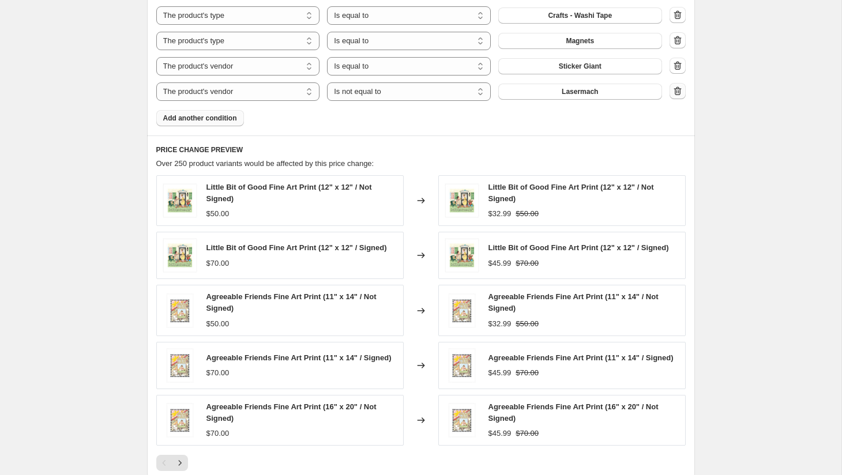
click at [681, 92] on icon "button" at bounding box center [678, 91] width 12 height 12
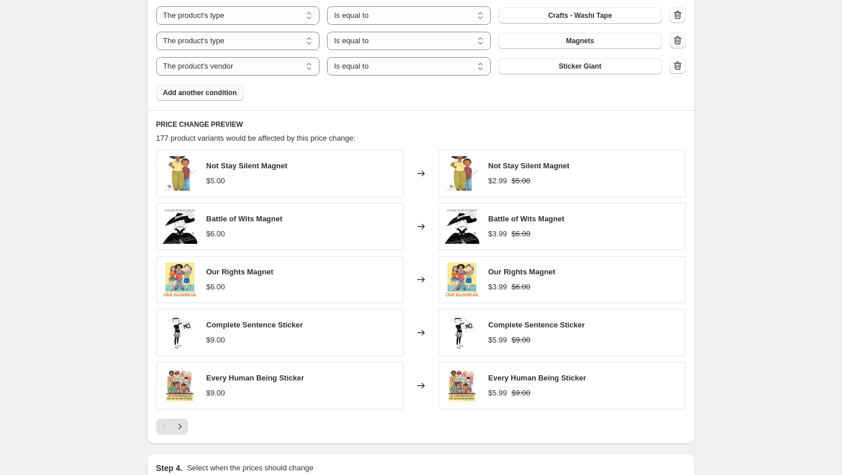
click at [679, 40] on icon "button" at bounding box center [676, 40] width 7 height 9
select select "vendor"
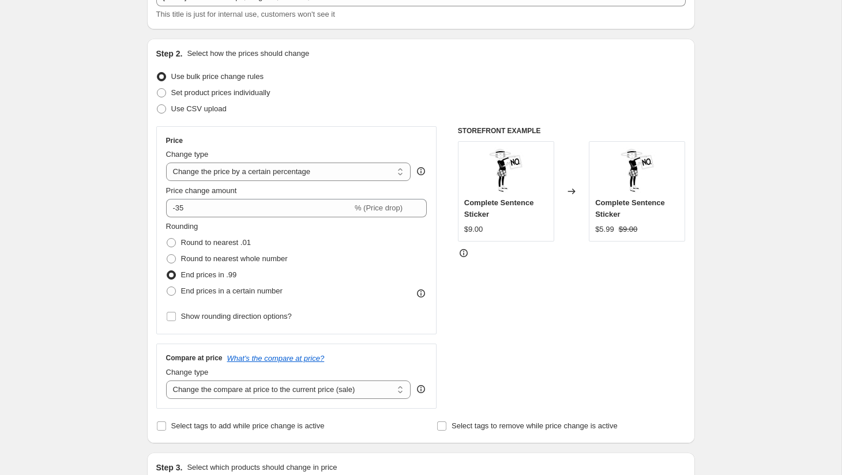
scroll to position [0, 0]
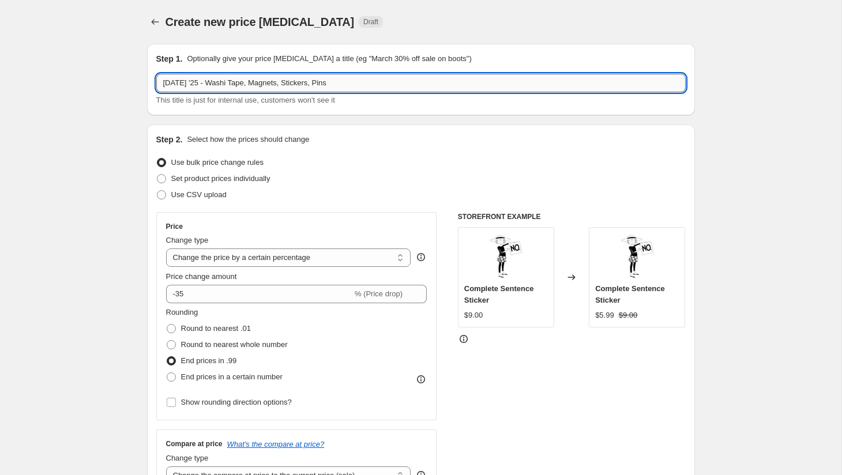
click at [281, 82] on input "[DATE] '25 - Washi Tape, Magnets, Stickers, Pins" at bounding box center [420, 83] width 529 height 18
click at [310, 81] on input "[DATE] '25 - Washi Tape, Stickers, Pins" at bounding box center [420, 83] width 529 height 18
click at [264, 82] on input "[DATE] '25 - Washi Tape, Stickers" at bounding box center [420, 83] width 529 height 18
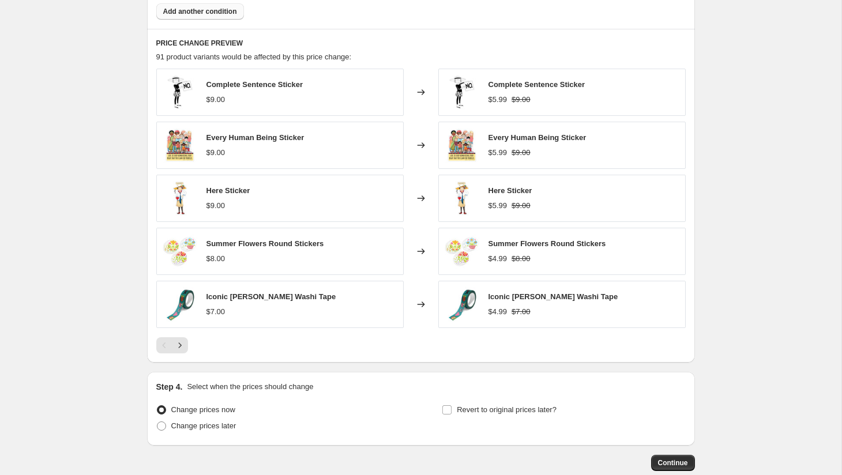
scroll to position [832, 0]
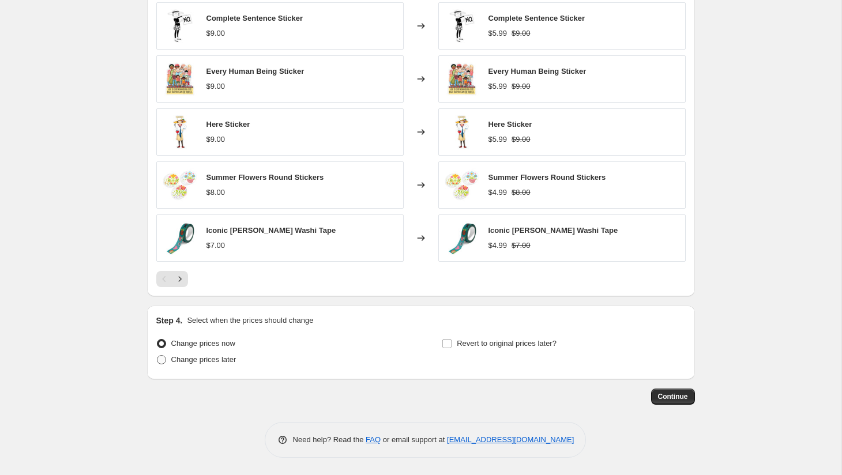
type input "[DATE] '25 - Washi Tape & Stickers"
click at [183, 359] on span "Change prices later" at bounding box center [203, 359] width 65 height 9
click at [157, 356] on input "Change prices later" at bounding box center [157, 355] width 1 height 1
radio input "true"
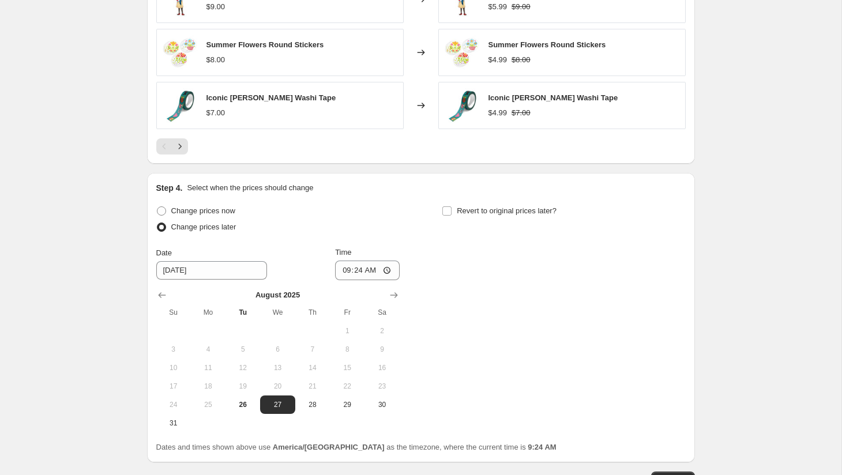
scroll to position [1036, 0]
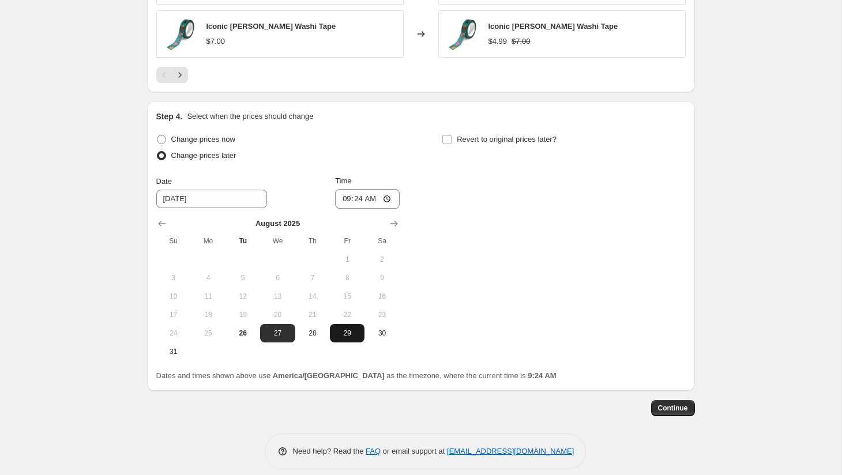
click at [351, 333] on span "29" at bounding box center [346, 333] width 25 height 9
type input "[DATE]"
click at [337, 202] on input "09:24" at bounding box center [367, 199] width 65 height 20
type input "00:00"
click at [521, 138] on span "Revert to original prices later?" at bounding box center [507, 139] width 100 height 9
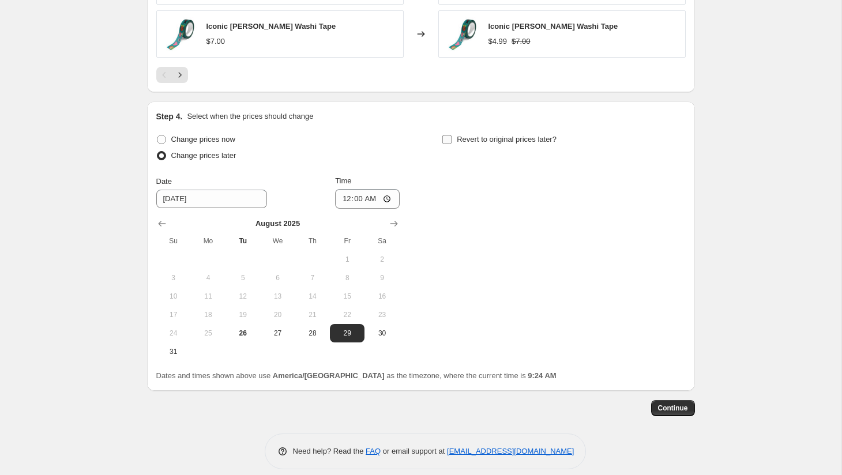
click at [451, 138] on input "Revert to original prices later?" at bounding box center [446, 139] width 9 height 9
checkbox input "true"
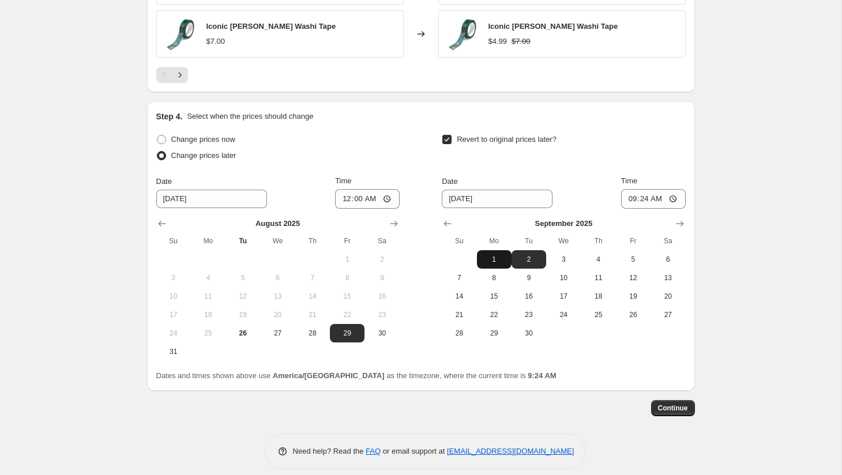
click at [492, 262] on span "1" at bounding box center [493, 259] width 25 height 9
type input "[DATE]"
click at [628, 197] on input "09:24" at bounding box center [653, 199] width 65 height 20
type input "23:59"
click at [679, 407] on span "Continue" at bounding box center [673, 408] width 30 height 9
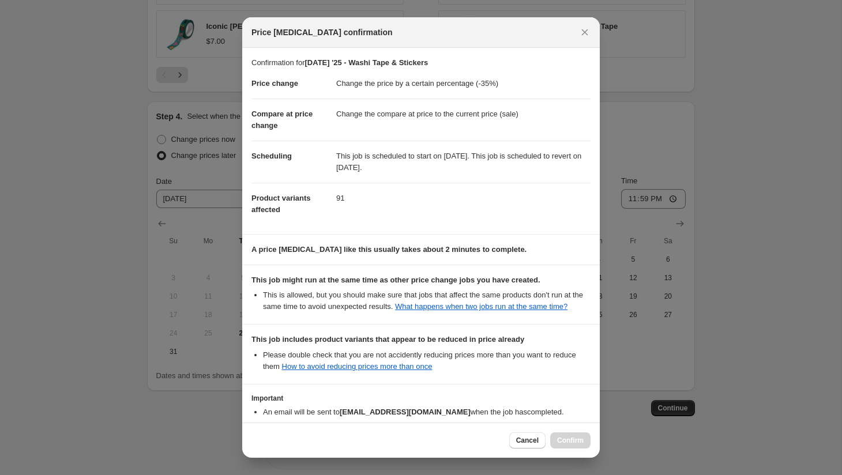
scroll to position [91, 0]
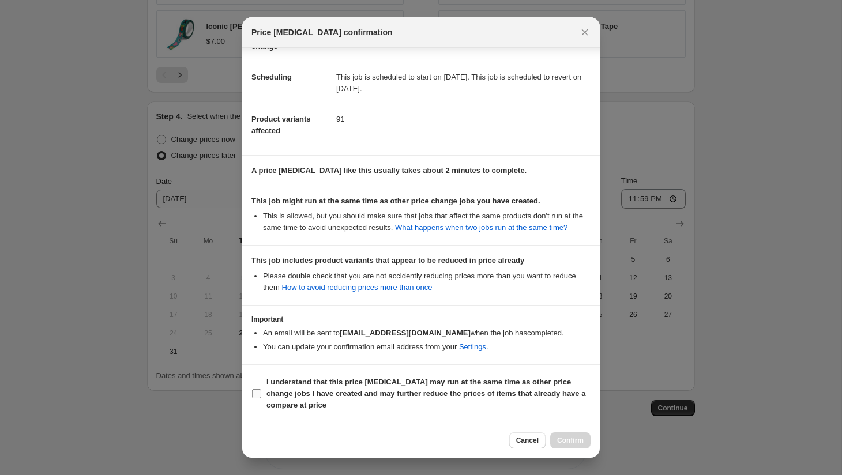
click at [470, 384] on b "I understand that this price [MEDICAL_DATA] may run at the same time as other p…" at bounding box center [425, 394] width 319 height 32
click at [261, 389] on input "I understand that this price [MEDICAL_DATA] may run at the same time as other p…" at bounding box center [256, 393] width 9 height 9
checkbox input "true"
click at [563, 439] on span "Confirm" at bounding box center [570, 440] width 27 height 9
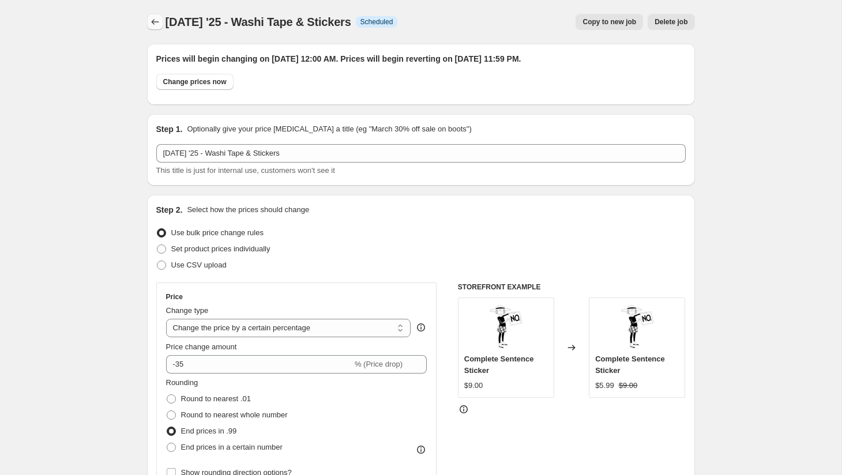
click at [152, 22] on icon "Price change jobs" at bounding box center [154, 22] width 7 height 6
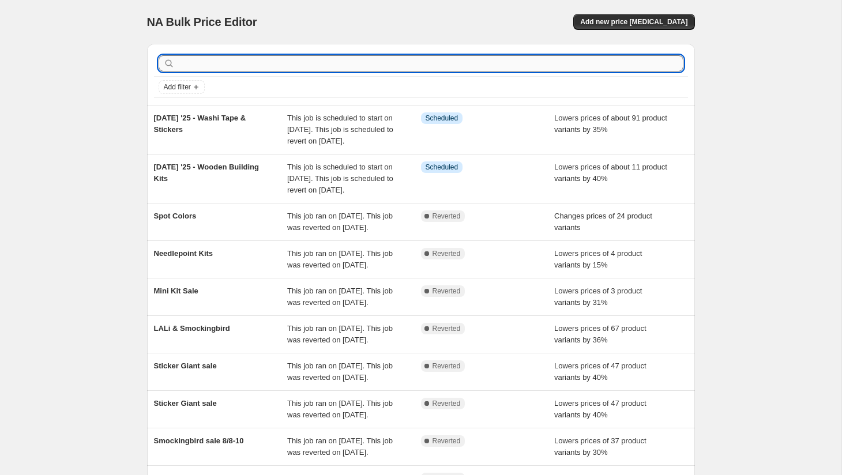
click at [200, 69] on input "text" at bounding box center [430, 63] width 506 height 16
type input "labor"
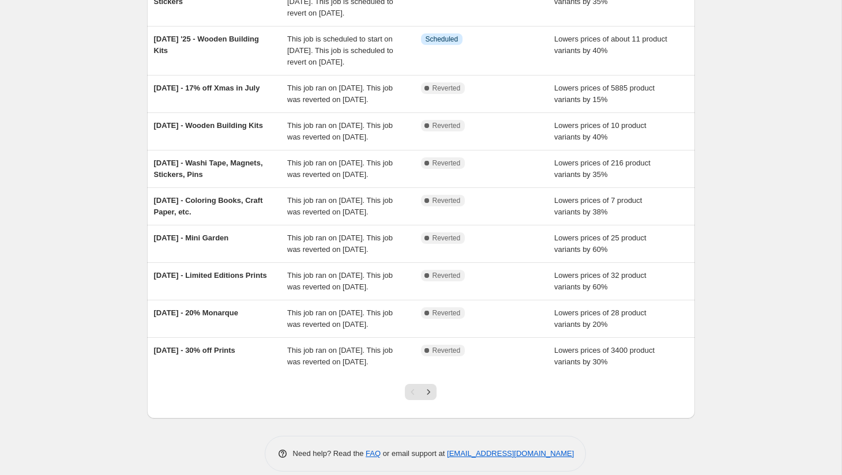
scroll to position [140, 0]
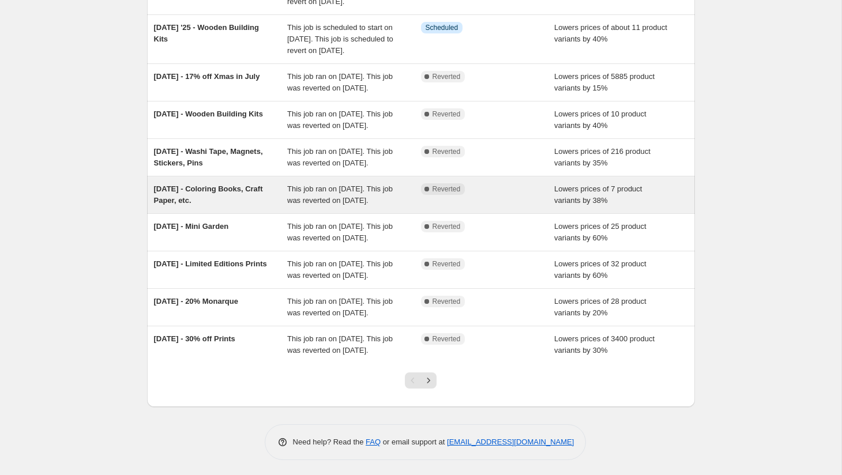
click at [319, 205] on span "This job ran on [DATE]. This job was reverted on [DATE]." at bounding box center [339, 194] width 105 height 20
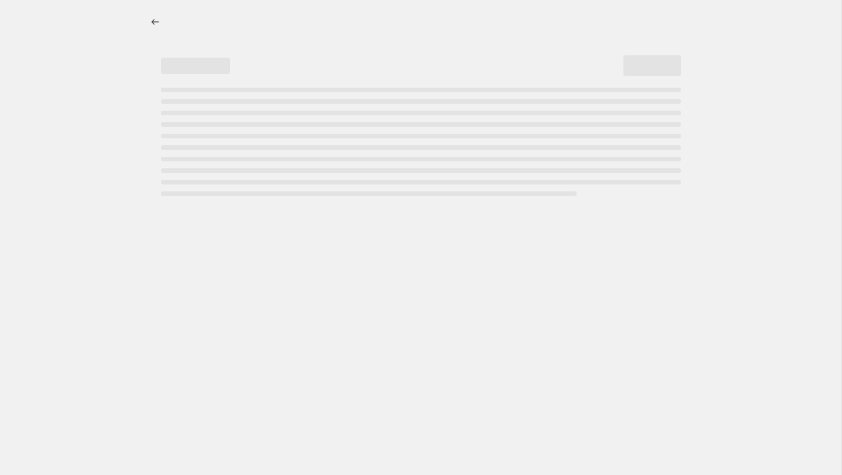
select select "percentage"
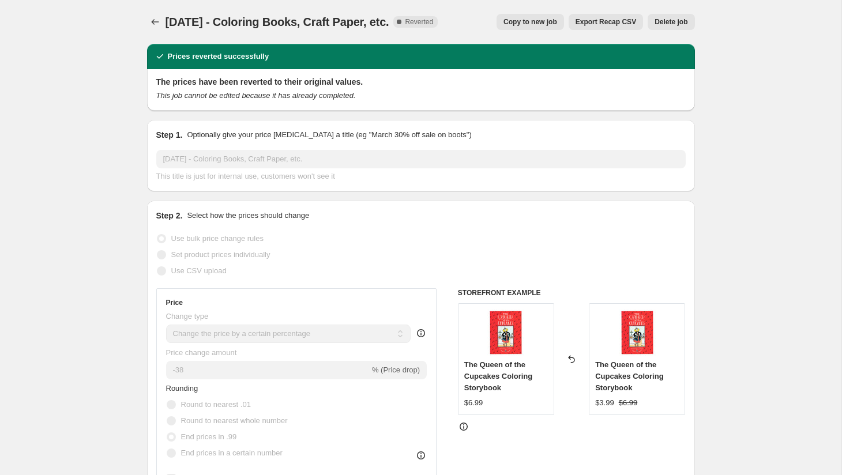
click at [536, 23] on span "Copy to new job" at bounding box center [530, 21] width 54 height 9
select select "percentage"
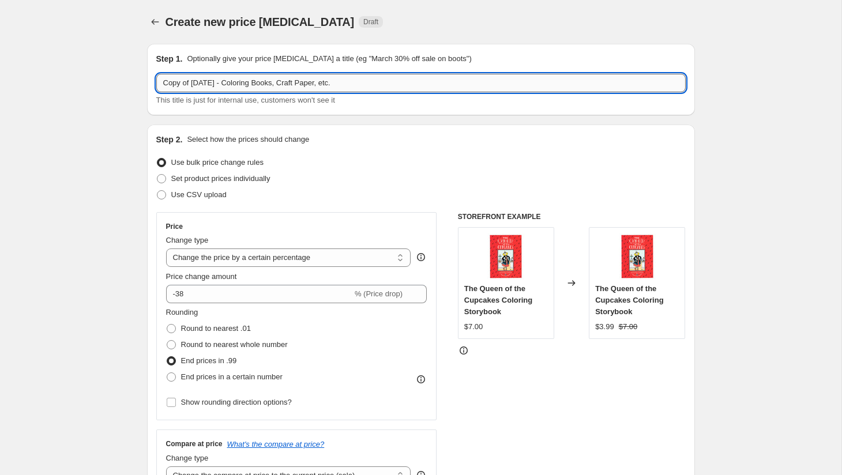
drag, startPoint x: 194, startPoint y: 84, endPoint x: 156, endPoint y: 85, distance: 37.5
click at [156, 85] on input "Copy of [DATE] - Coloring Books, Craft Paper, etc." at bounding box center [420, 83] width 529 height 18
click at [200, 84] on input "[DATE] - Coloring Books, Craft Paper, etc." at bounding box center [420, 83] width 529 height 18
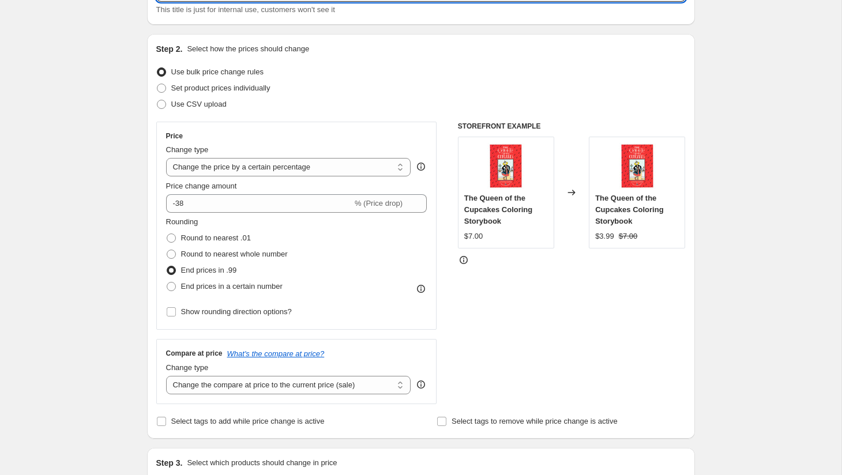
scroll to position [119, 0]
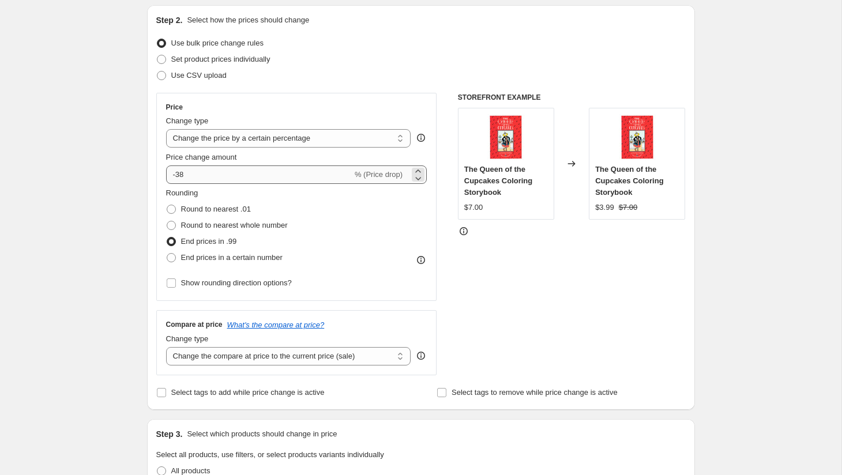
type input "[DATE] '25 - Coloring Books, Craft Paper, etc."
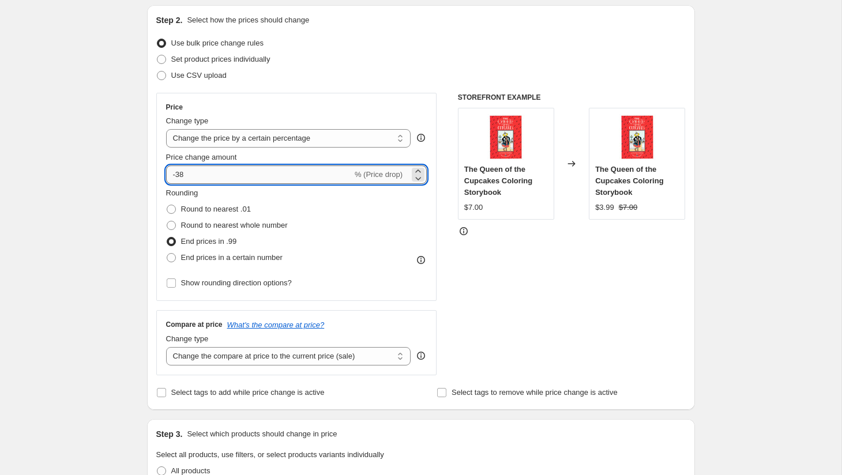
click at [211, 176] on input "-38" at bounding box center [259, 174] width 186 height 18
type input "-3"
type input "-50"
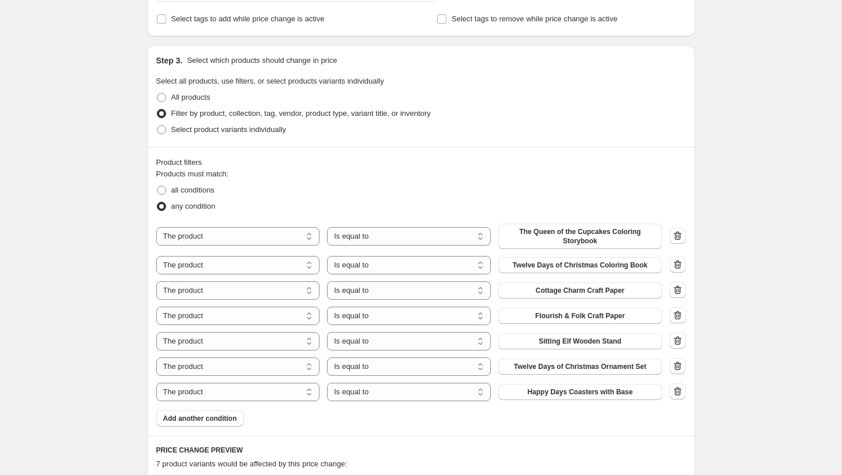
scroll to position [494, 0]
click at [673, 233] on icon "button" at bounding box center [678, 235] width 12 height 12
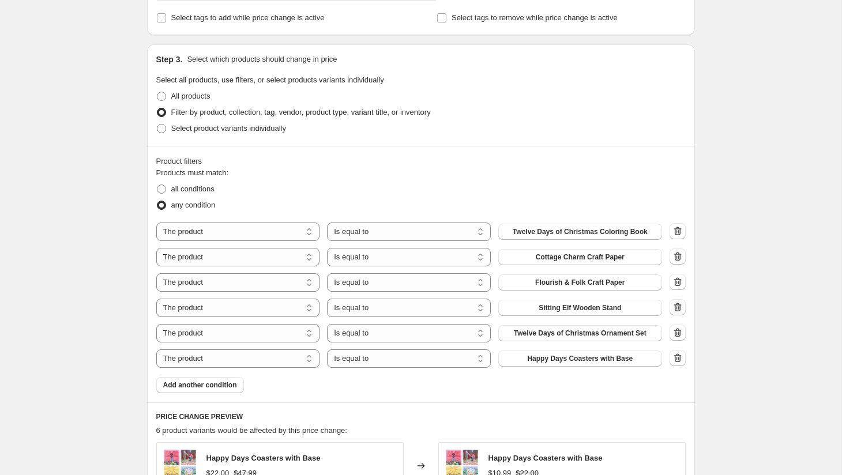
click at [678, 308] on icon "button" at bounding box center [678, 307] width 12 height 12
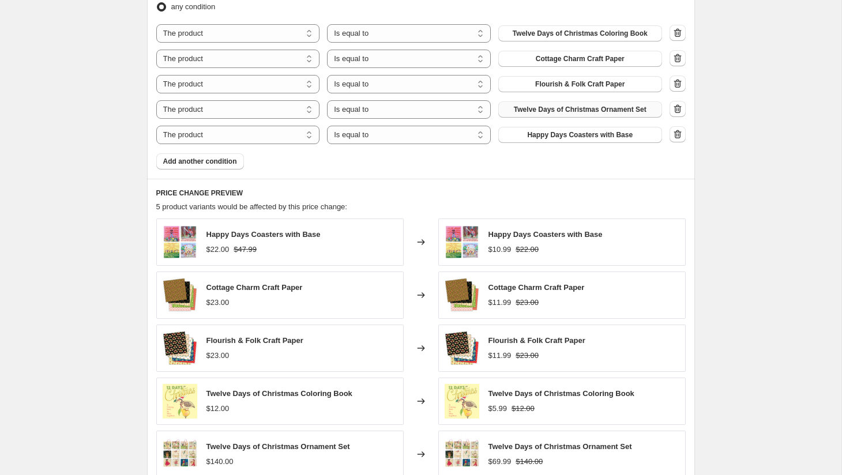
scroll to position [695, 0]
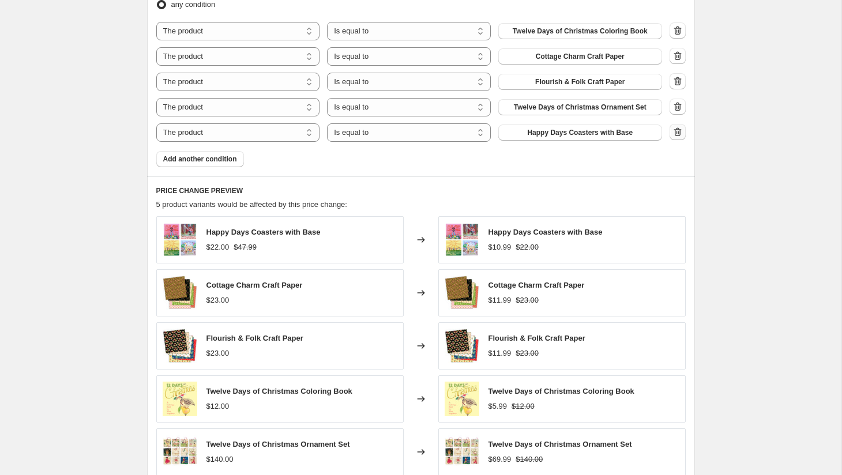
click at [677, 127] on icon "button" at bounding box center [678, 132] width 12 height 12
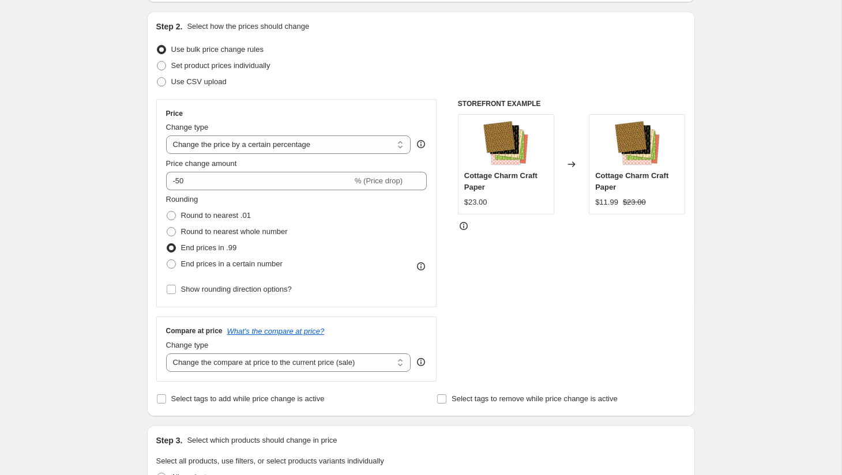
scroll to position [0, 0]
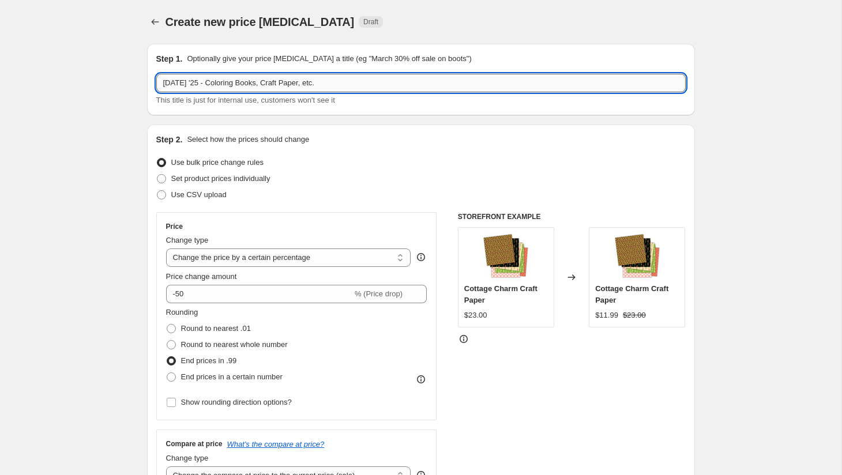
click at [327, 82] on input "[DATE] '25 - Coloring Books, Craft Paper, etc." at bounding box center [420, 83] width 529 height 18
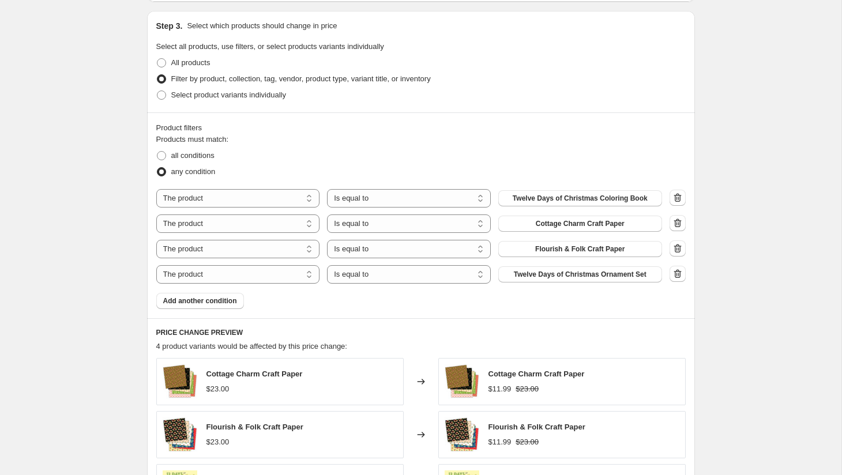
scroll to position [830, 0]
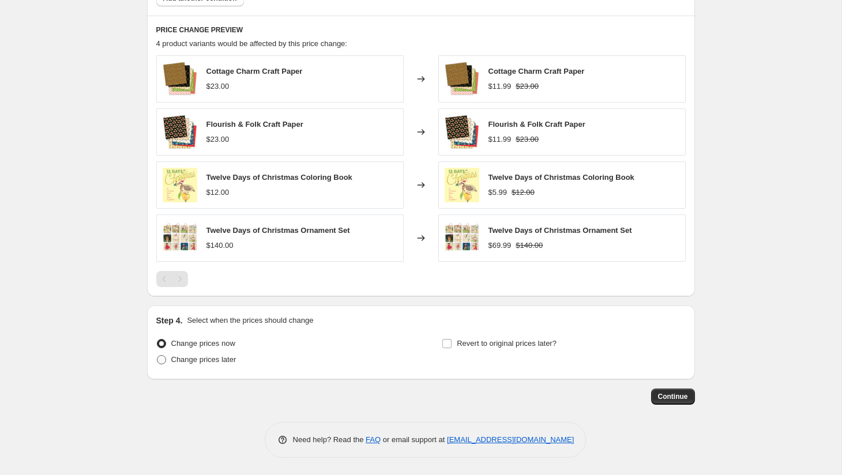
type input "[DATE] '25 - Coloring Books, Craft Paper, 12 Days Ornaments"
click at [204, 362] on span "Change prices later" at bounding box center [203, 359] width 65 height 9
click at [157, 356] on input "Change prices later" at bounding box center [157, 355] width 1 height 1
radio input "true"
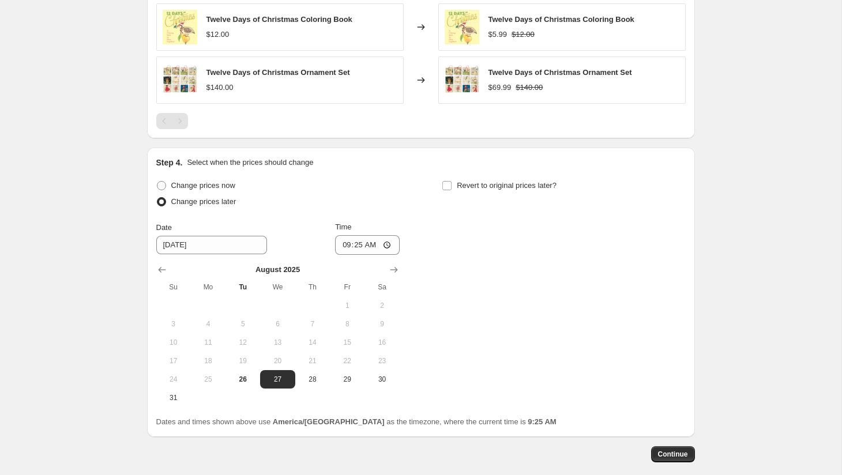
scroll to position [1046, 0]
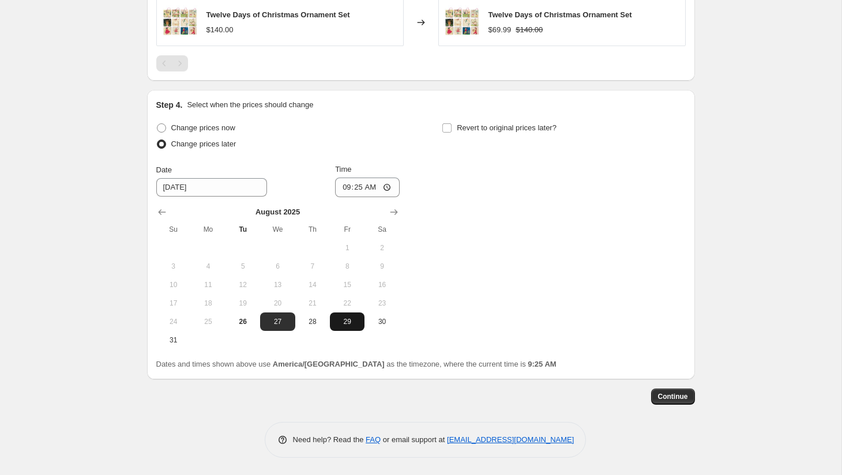
click at [340, 322] on span "29" at bounding box center [346, 321] width 25 height 9
type input "[DATE]"
click at [340, 188] on input "09:25" at bounding box center [367, 188] width 65 height 20
type input "00:00"
click at [506, 130] on span "Revert to original prices later?" at bounding box center [507, 127] width 100 height 9
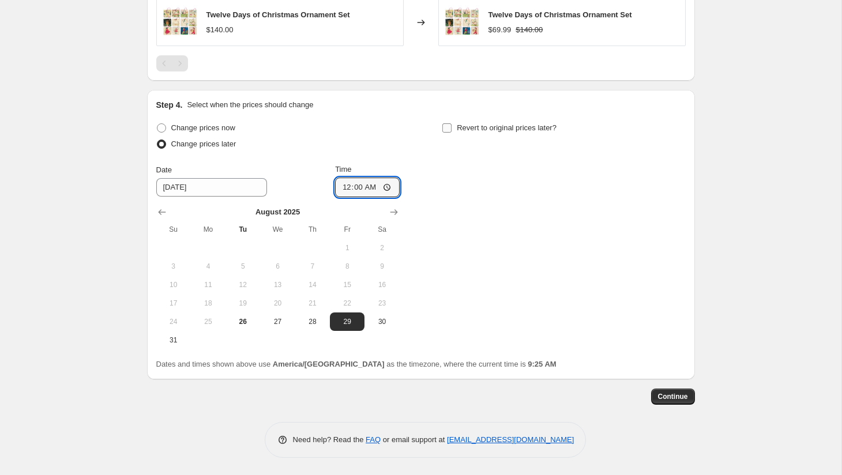
click at [451, 130] on input "Revert to original prices later?" at bounding box center [446, 127] width 9 height 9
checkbox input "true"
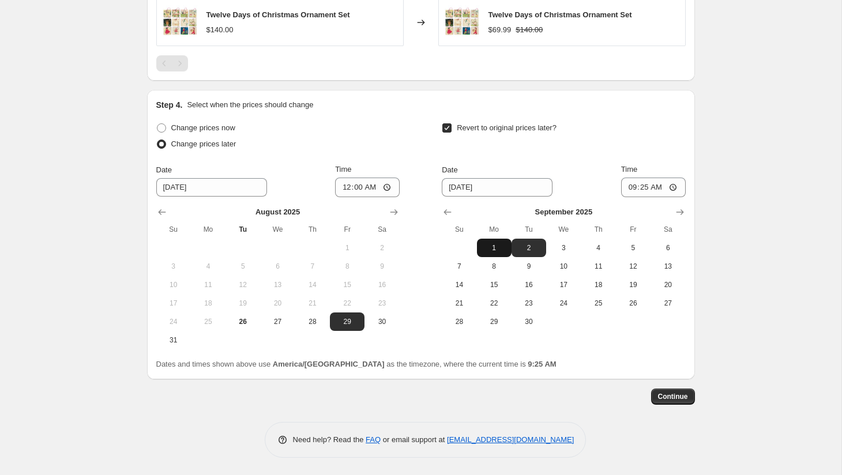
click at [501, 246] on span "1" at bounding box center [493, 247] width 25 height 9
type input "[DATE]"
click at [627, 188] on input "09:25" at bounding box center [653, 188] width 65 height 20
type input "23:59"
click at [677, 400] on span "Continue" at bounding box center [673, 396] width 30 height 9
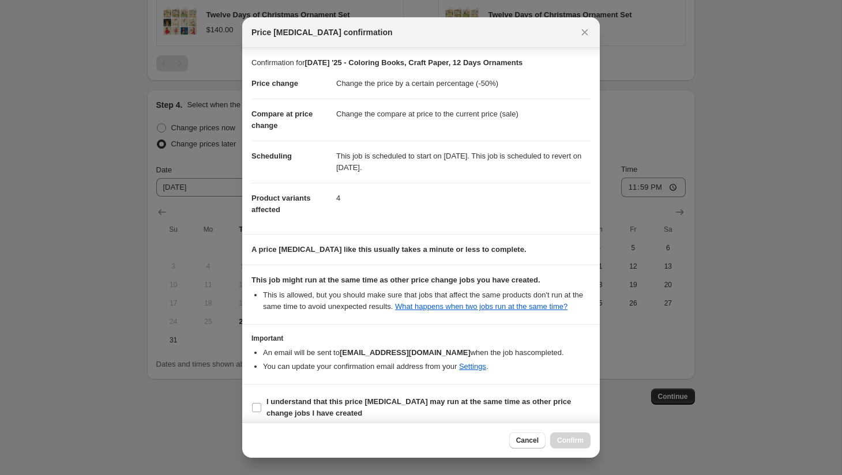
scroll to position [20, 0]
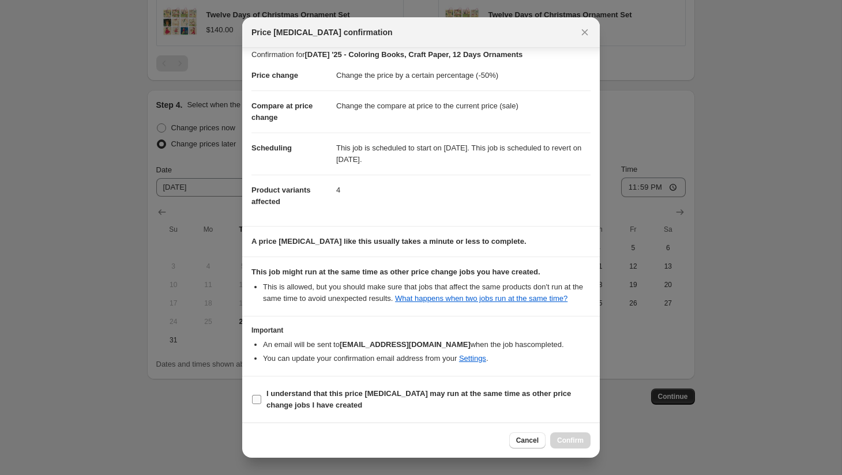
click at [433, 393] on b "I understand that this price [MEDICAL_DATA] may run at the same time as other p…" at bounding box center [418, 399] width 304 height 20
click at [261, 395] on input "I understand that this price [MEDICAL_DATA] may run at the same time as other p…" at bounding box center [256, 399] width 9 height 9
checkbox input "true"
click at [562, 439] on span "Confirm" at bounding box center [570, 440] width 27 height 9
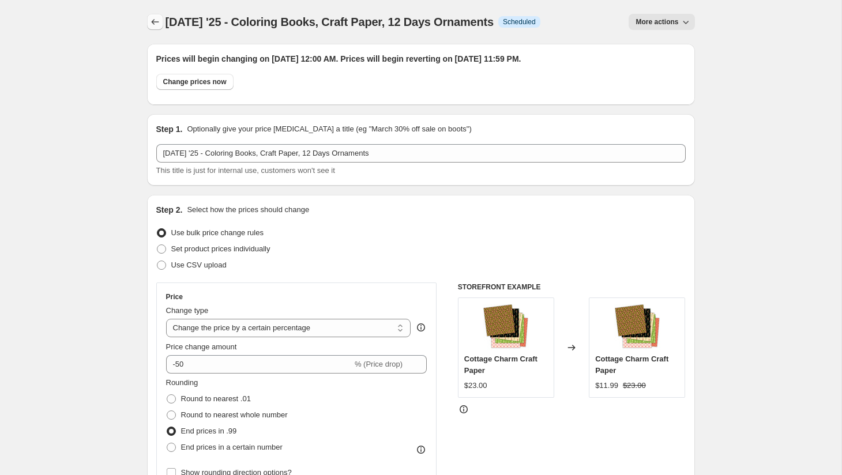
click at [153, 22] on icon "Price change jobs" at bounding box center [155, 22] width 12 height 12
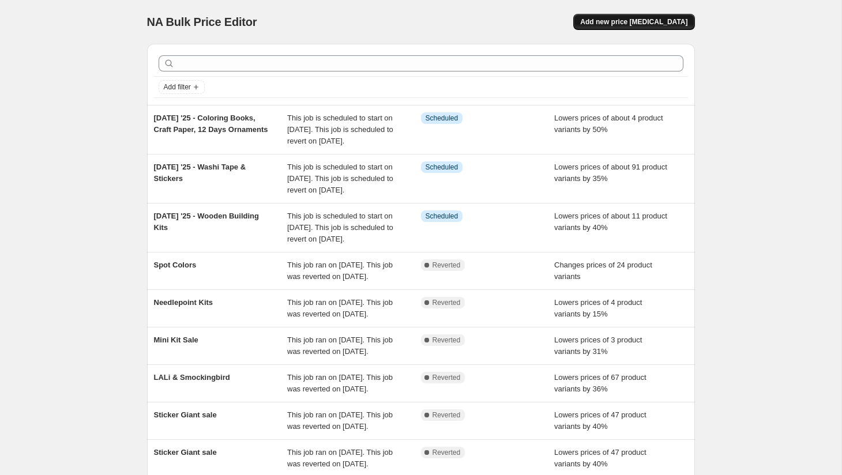
click at [640, 22] on span "Add new price [MEDICAL_DATA]" at bounding box center [633, 21] width 107 height 9
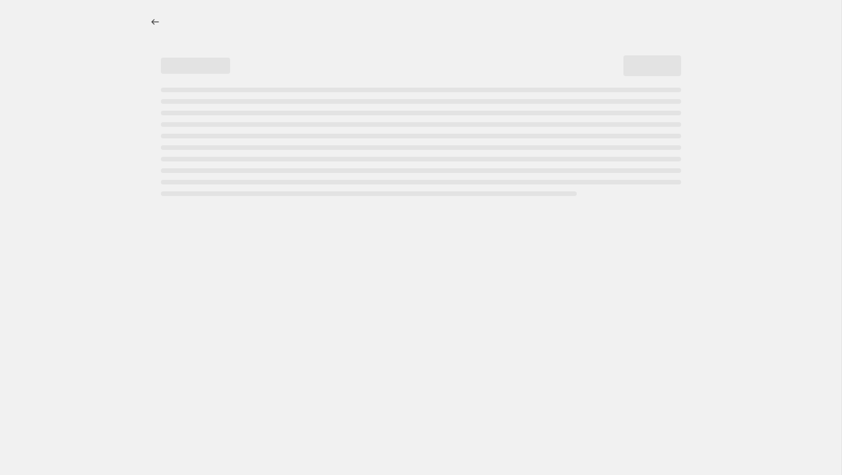
select select "percentage"
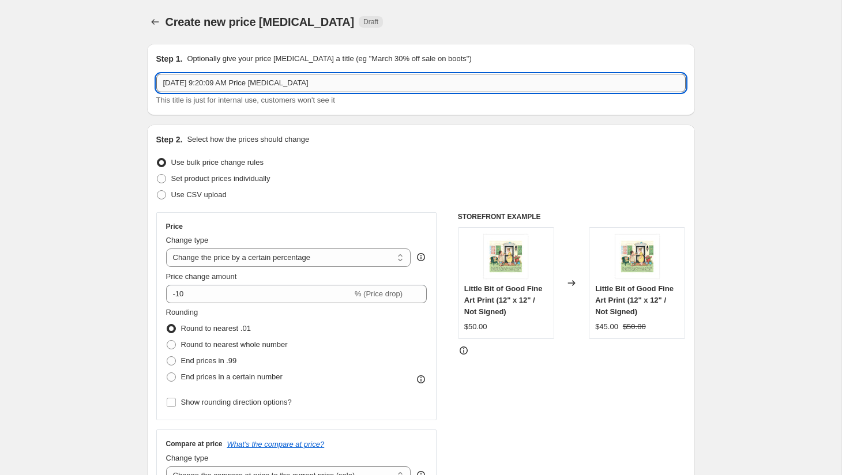
click at [266, 85] on input "[DATE] 9:20:09 AM Price [MEDICAL_DATA]" at bounding box center [420, 83] width 529 height 18
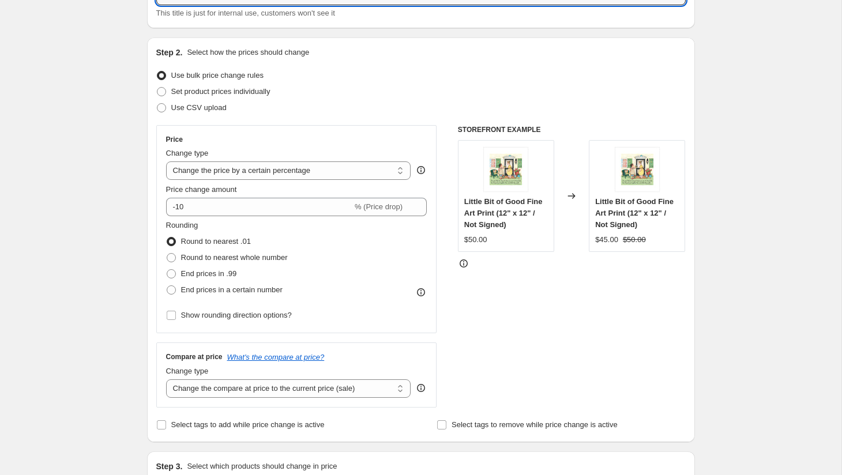
scroll to position [120, 0]
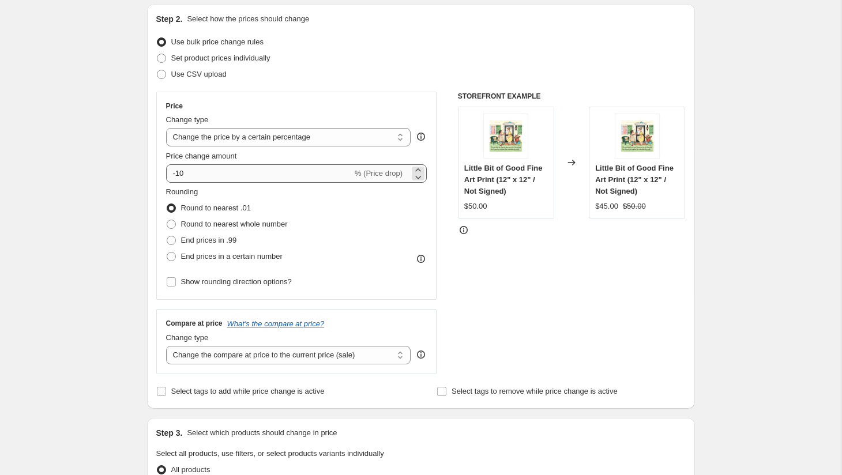
type input "[DATE] '25 - [GEOGRAPHIC_DATA]"
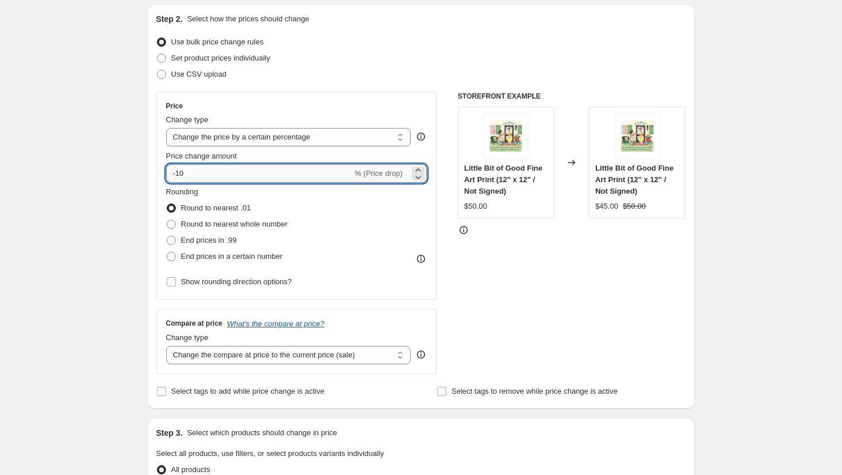
click at [225, 175] on input "-10" at bounding box center [259, 173] width 186 height 18
type input "-1"
type input "-20"
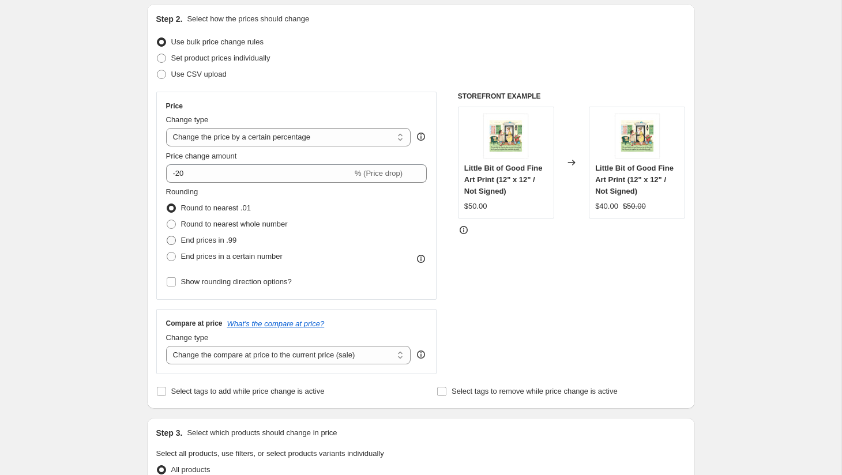
click at [221, 242] on span "End prices in .99" at bounding box center [209, 240] width 56 height 9
click at [167, 236] on input "End prices in .99" at bounding box center [167, 236] width 1 height 1
radio input "true"
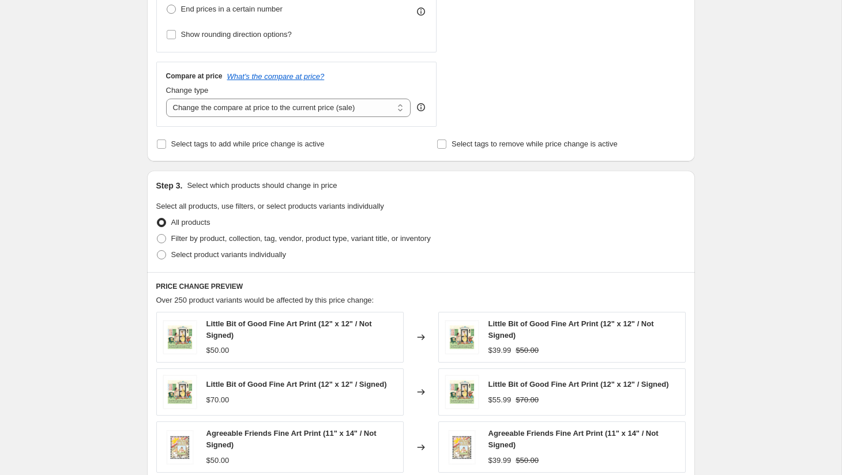
scroll to position [444, 0]
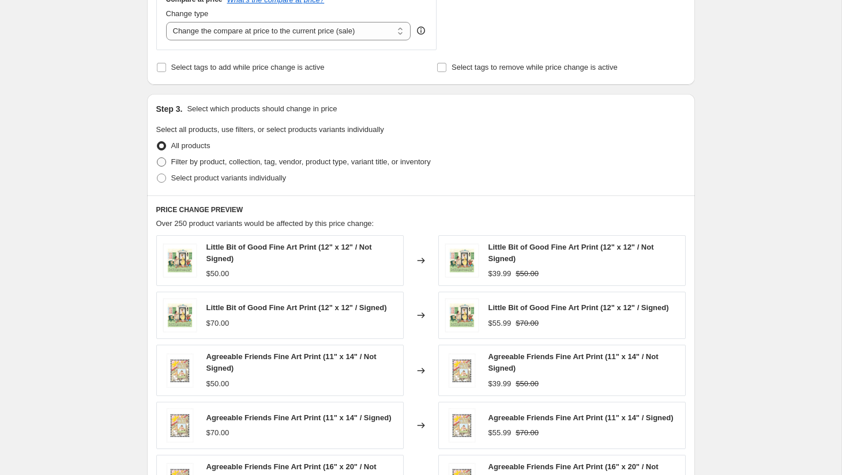
click at [287, 164] on span "Filter by product, collection, tag, vendor, product type, variant title, or inv…" at bounding box center [300, 161] width 259 height 9
click at [157, 158] on input "Filter by product, collection, tag, vendor, product type, variant title, or inv…" at bounding box center [157, 157] width 1 height 1
radio input "true"
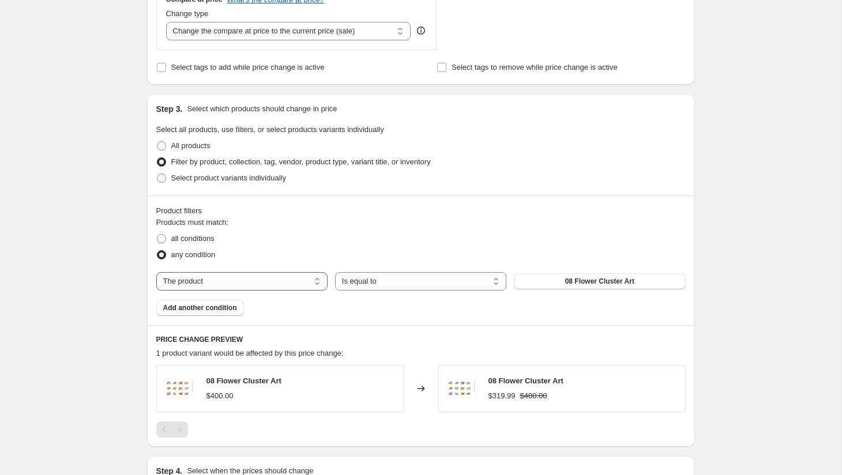
click at [267, 277] on select "The product The product's collection The product's tag The product's vendor The…" at bounding box center [241, 281] width 171 height 18
select select "vendor"
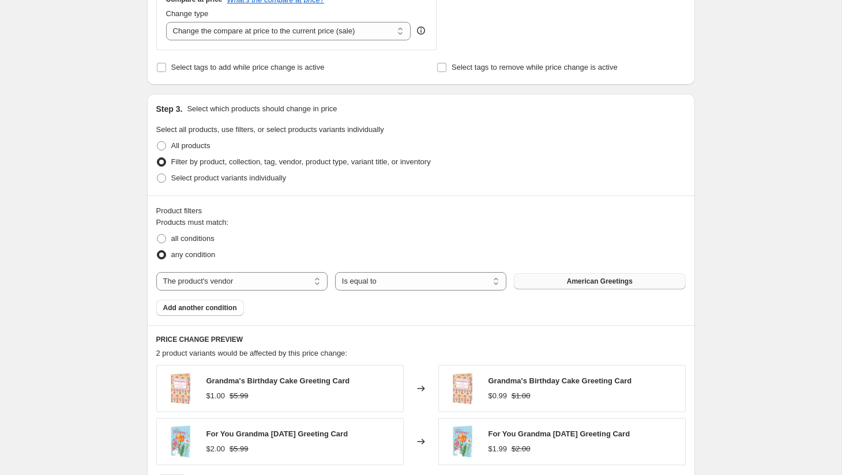
click at [552, 281] on button "American Greetings" at bounding box center [599, 281] width 171 height 16
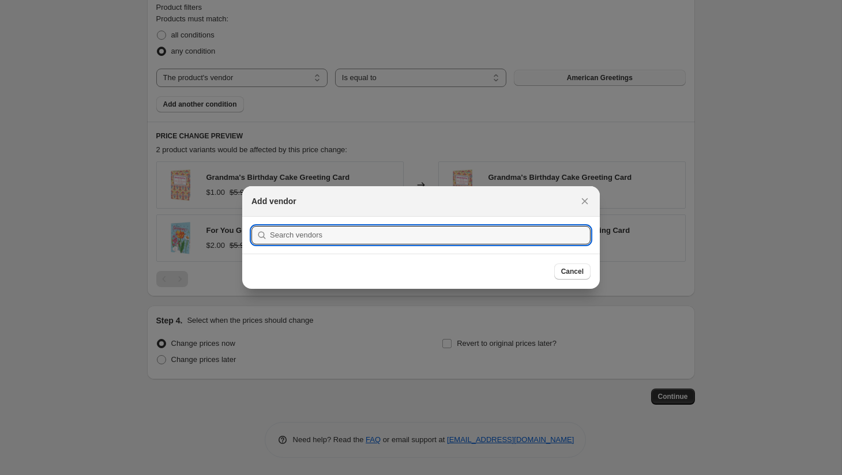
scroll to position [0, 0]
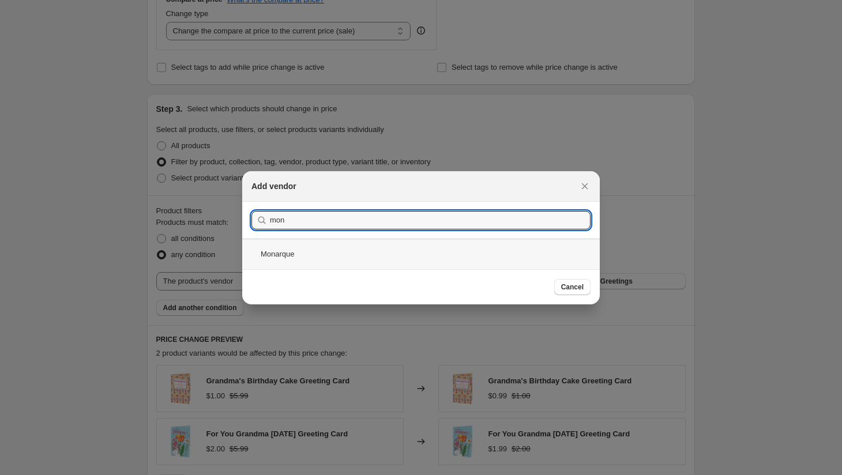
type input "mon"
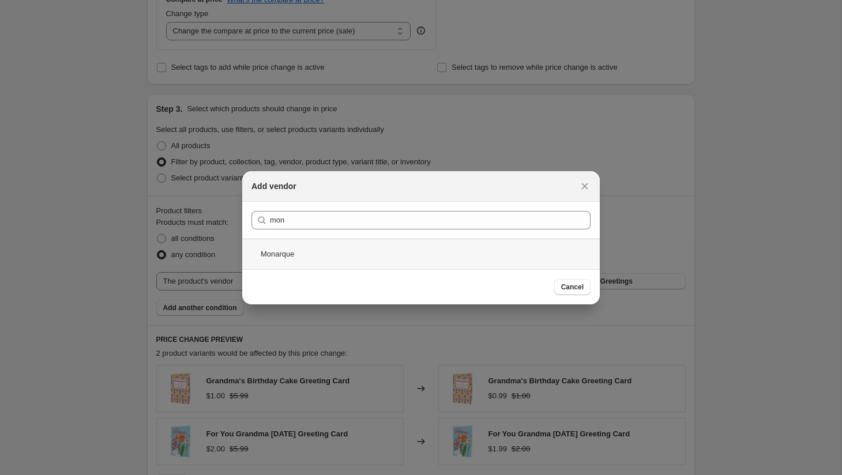
click at [444, 257] on div "Monarque" at bounding box center [420, 254] width 357 height 31
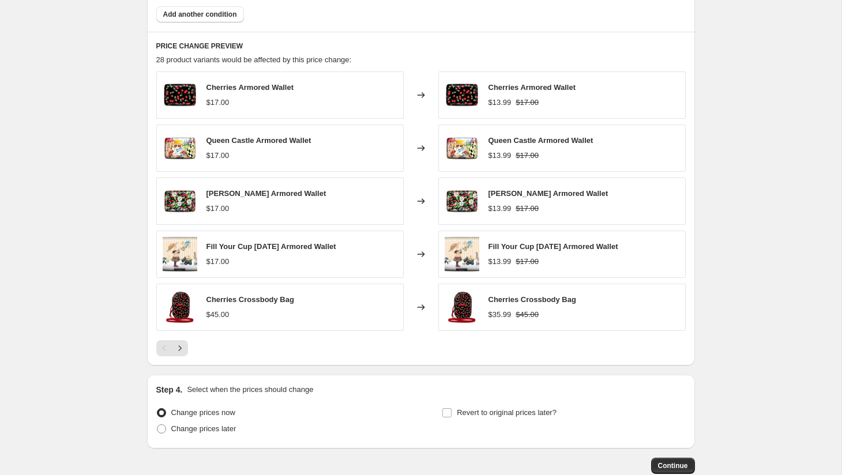
scroll to position [807, 0]
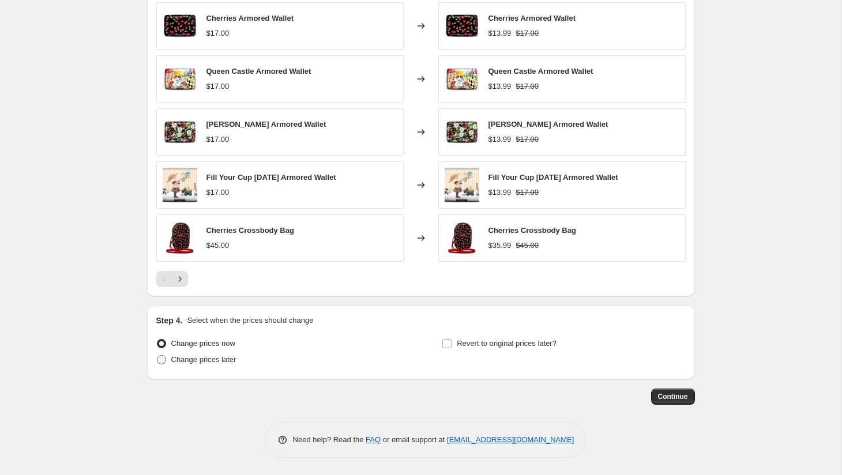
click at [224, 364] on span "Change prices later" at bounding box center [203, 359] width 65 height 9
click at [157, 356] on input "Change prices later" at bounding box center [157, 355] width 1 height 1
radio input "true"
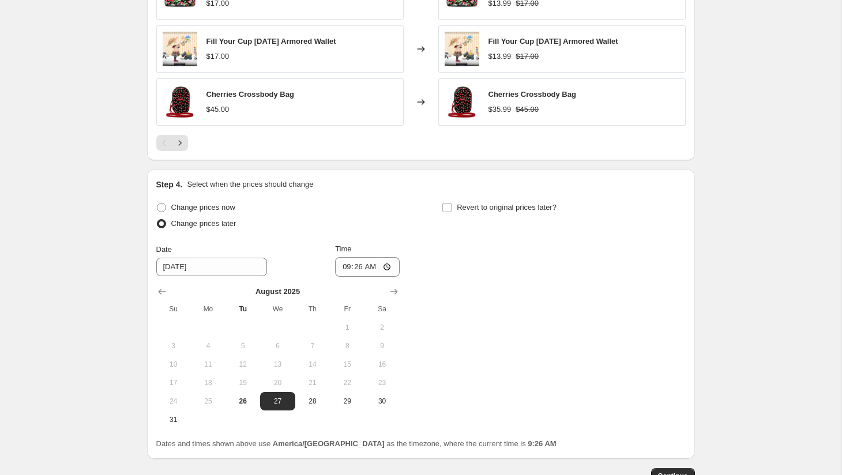
scroll to position [991, 0]
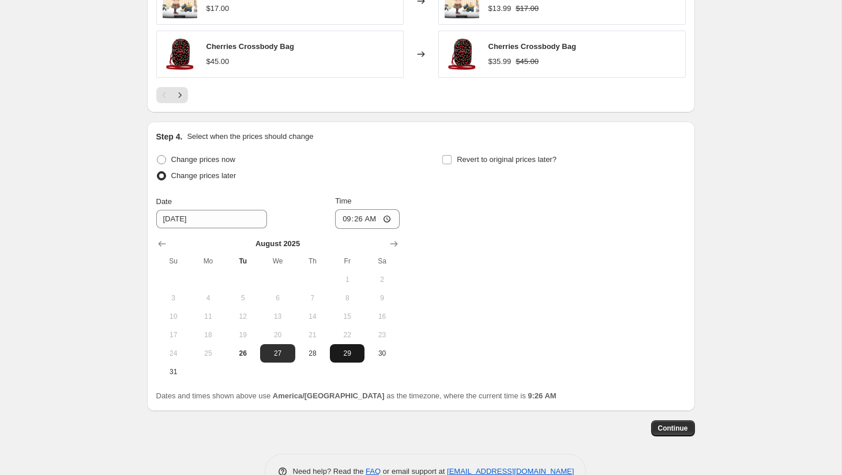
click at [344, 358] on button "29" at bounding box center [347, 353] width 35 height 18
type input "[DATE]"
click at [341, 220] on input "09:26" at bounding box center [367, 219] width 65 height 20
type input "00:00"
click at [507, 156] on span "Revert to original prices later?" at bounding box center [507, 159] width 100 height 9
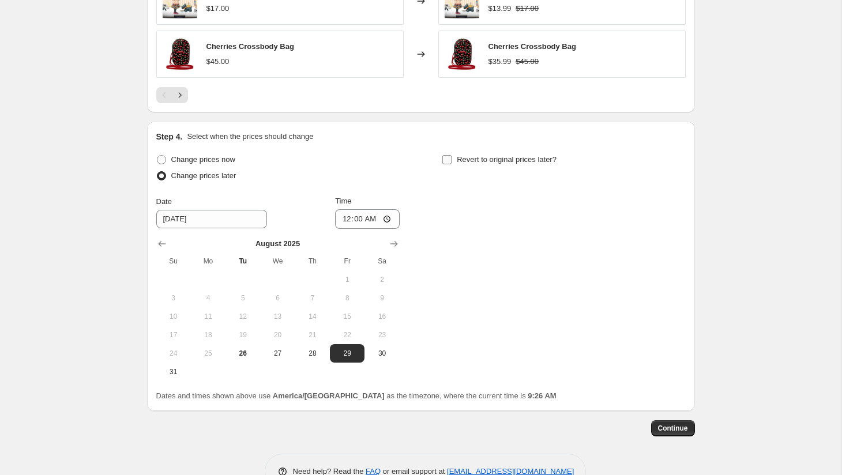
click at [451, 156] on input "Revert to original prices later?" at bounding box center [446, 159] width 9 height 9
checkbox input "true"
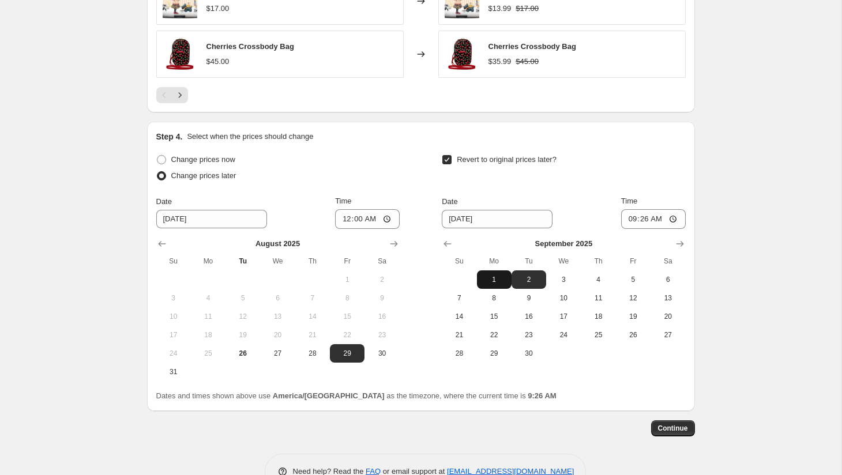
click at [497, 278] on span "1" at bounding box center [493, 279] width 25 height 9
type input "[DATE]"
click at [625, 219] on input "09:26" at bounding box center [653, 219] width 65 height 20
type input "11:59"
click at [668, 427] on span "Continue" at bounding box center [673, 428] width 30 height 9
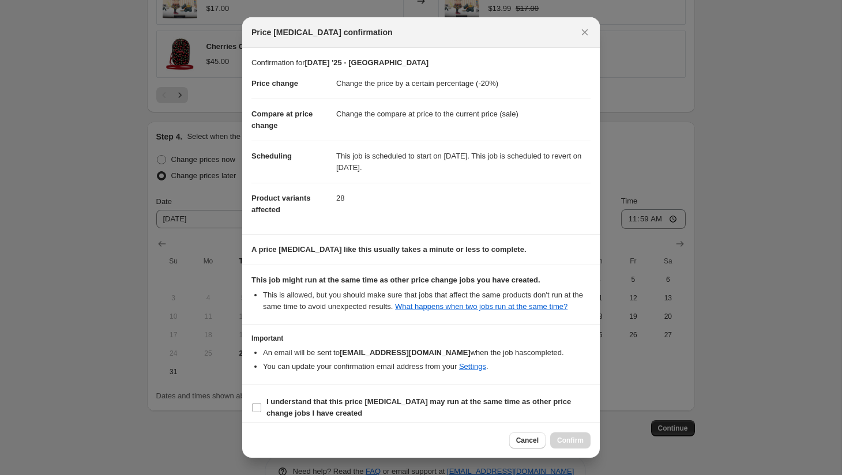
scroll to position [20, 0]
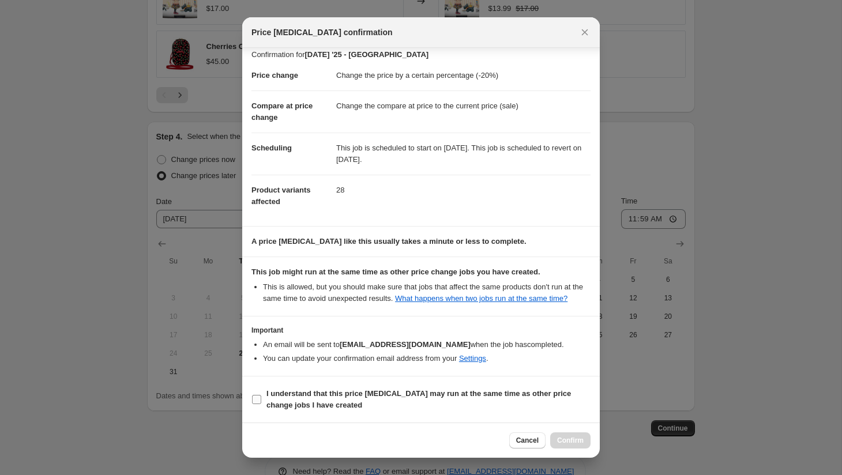
click at [399, 392] on b "I understand that this price [MEDICAL_DATA] may run at the same time as other p…" at bounding box center [418, 399] width 304 height 20
click at [261, 395] on input "I understand that this price [MEDICAL_DATA] may run at the same time as other p…" at bounding box center [256, 399] width 9 height 9
checkbox input "true"
click at [570, 436] on span "Confirm" at bounding box center [570, 440] width 27 height 9
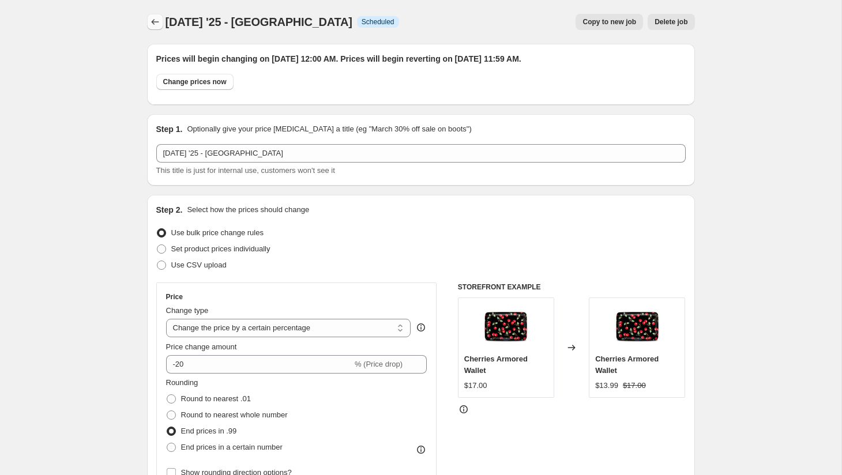
click at [157, 22] on icon "Price change jobs" at bounding box center [155, 22] width 12 height 12
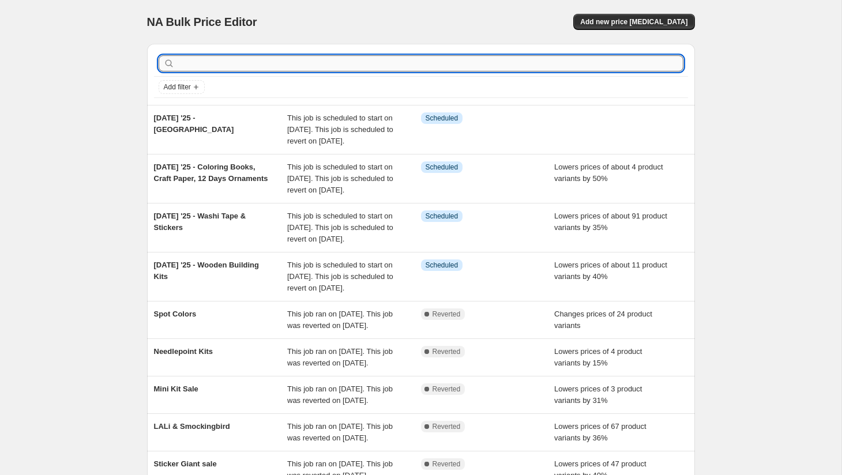
click at [218, 65] on input "text" at bounding box center [430, 63] width 506 height 16
type input "[DATE]"
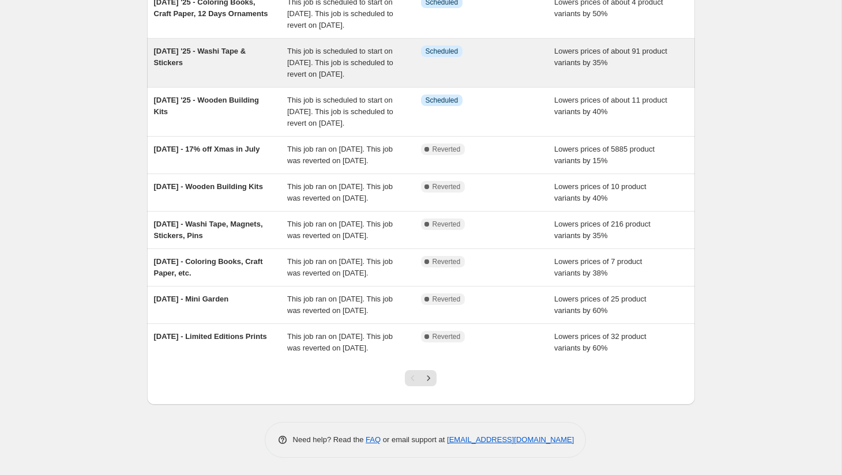
scroll to position [244, 0]
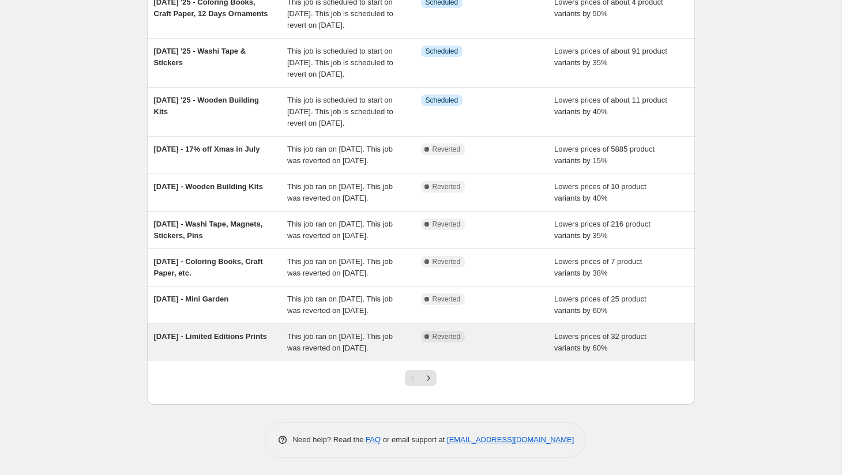
click at [420, 354] on div "This job ran on [DATE]. This job was reverted on [DATE]." at bounding box center [354, 342] width 134 height 23
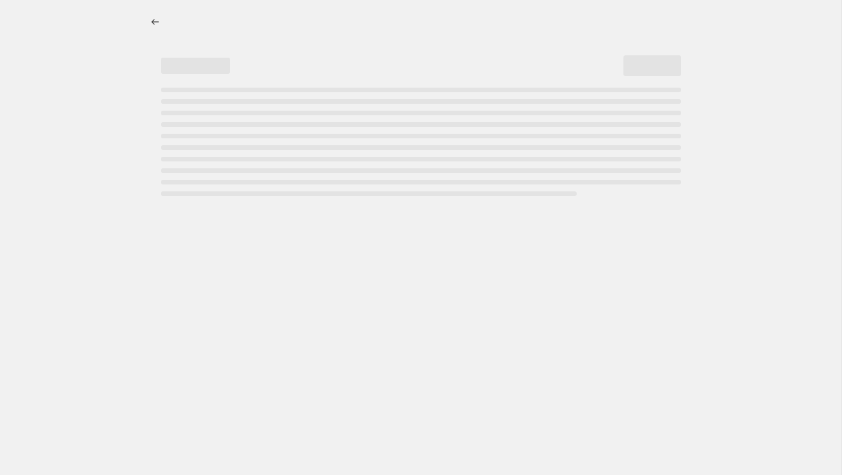
select select "percentage"
select select "collection"
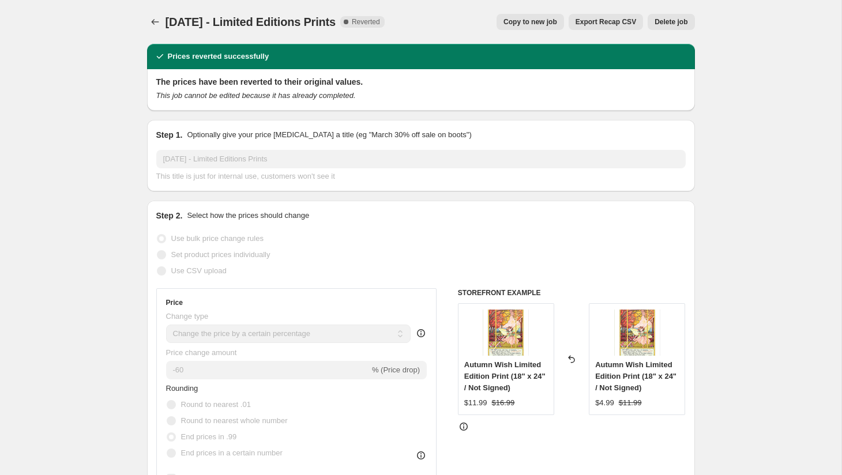
click at [537, 18] on span "Copy to new job" at bounding box center [530, 21] width 54 height 9
select select "percentage"
select select "collection"
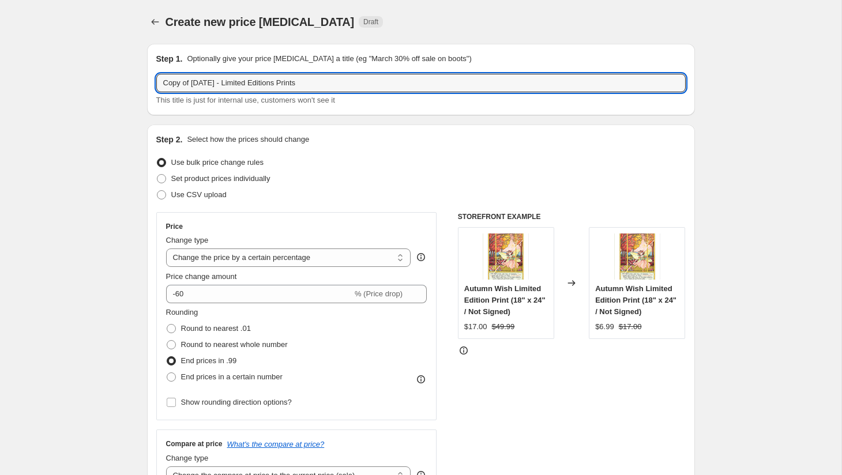
drag, startPoint x: 193, startPoint y: 84, endPoint x: 150, endPoint y: 85, distance: 42.7
click at [150, 85] on div "Step 1. Optionally give your price [MEDICAL_DATA] a title (eg "March 30% off sa…" at bounding box center [421, 79] width 548 height 71
click at [199, 84] on input "[DATE] - Limited Editions Prints" at bounding box center [420, 83] width 529 height 18
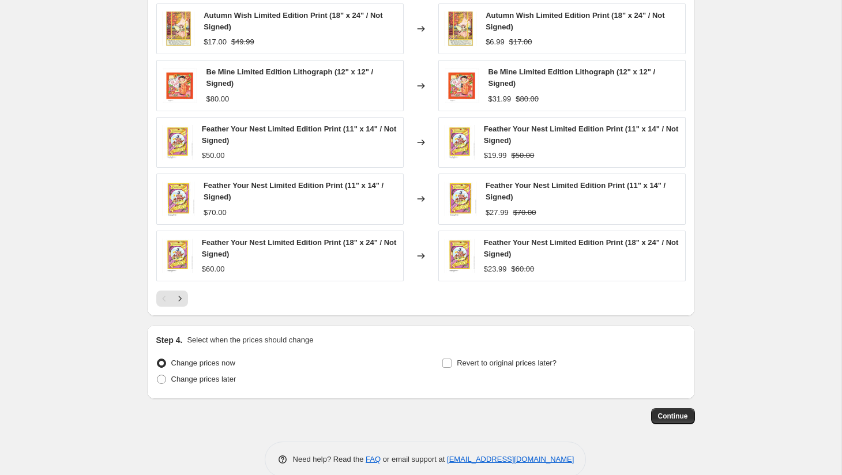
scroll to position [851, 0]
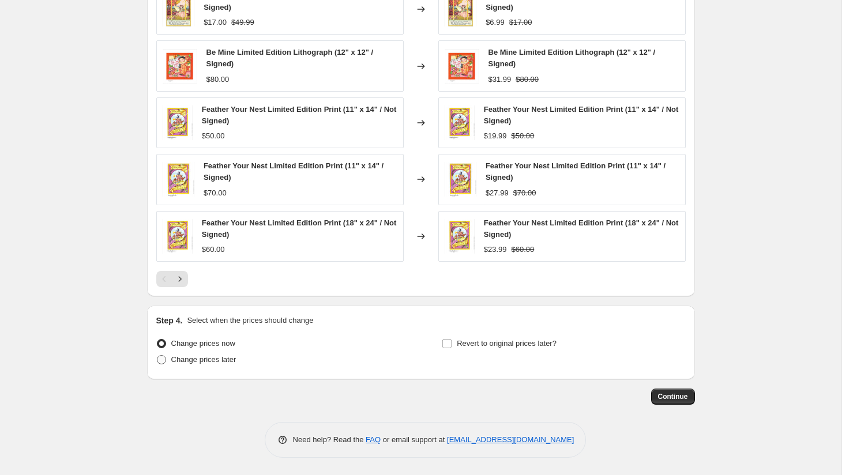
type input "[DATE] '25 - Limited Editions Prints"
click at [209, 356] on span "Change prices later" at bounding box center [203, 359] width 65 height 9
click at [157, 356] on input "Change prices later" at bounding box center [157, 355] width 1 height 1
radio input "true"
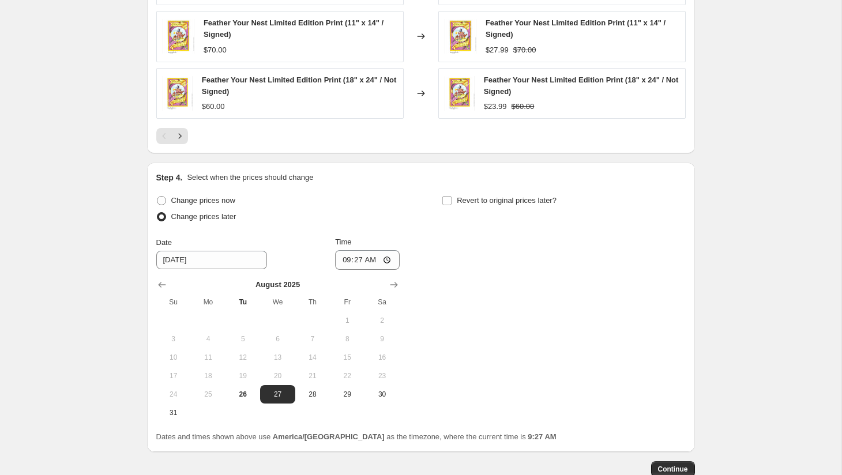
scroll to position [1066, 0]
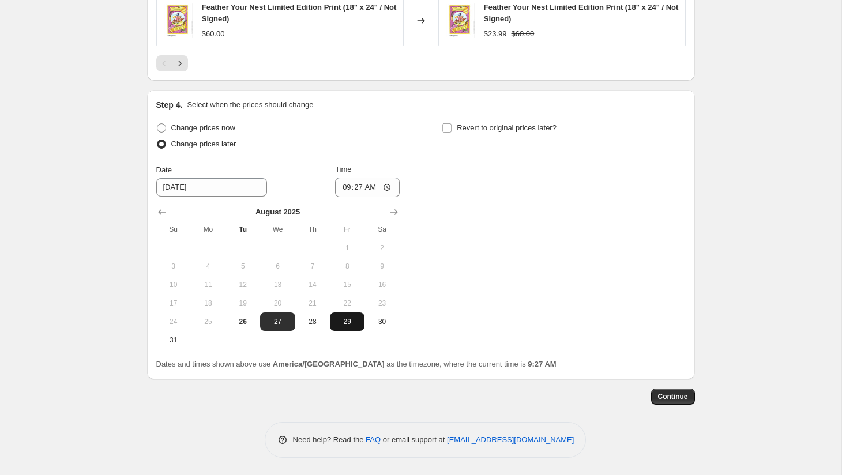
click at [346, 319] on span "29" at bounding box center [346, 321] width 25 height 9
type input "[DATE]"
click at [340, 187] on input "09:27" at bounding box center [367, 188] width 65 height 20
type input "00:00"
click at [526, 128] on span "Revert to original prices later?" at bounding box center [507, 127] width 100 height 9
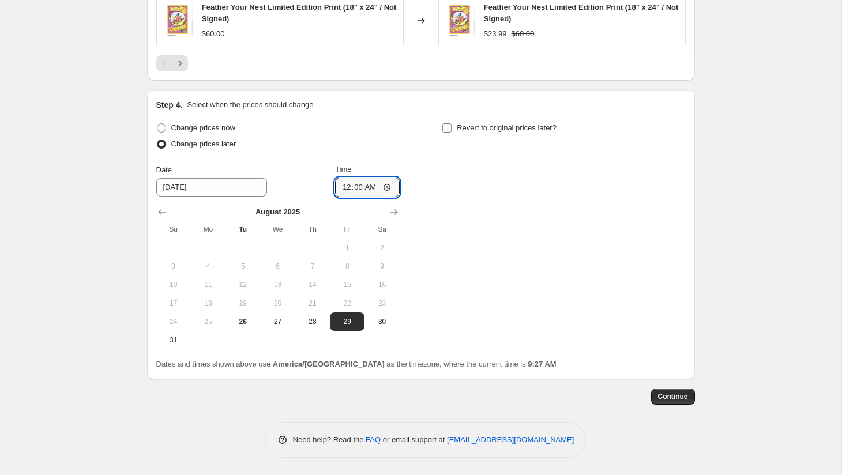
click at [451, 128] on input "Revert to original prices later?" at bounding box center [446, 127] width 9 height 9
checkbox input "true"
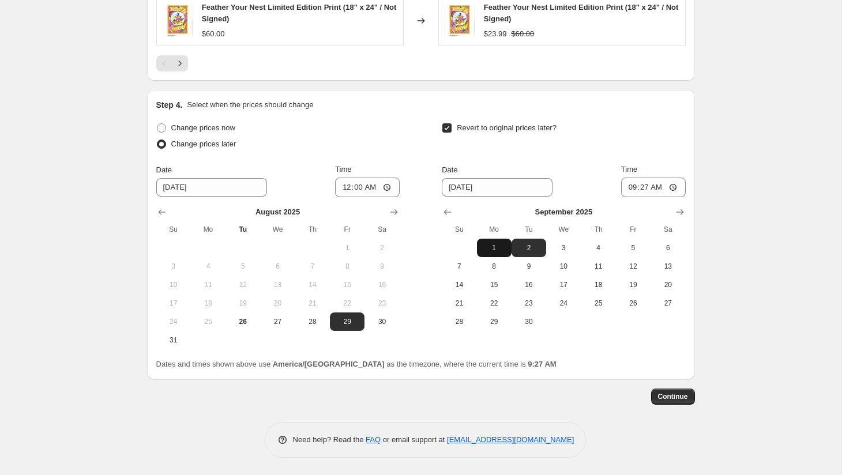
click at [496, 247] on span "1" at bounding box center [493, 247] width 25 height 9
type input "[DATE]"
click at [628, 184] on input "09:27" at bounding box center [653, 188] width 65 height 20
type input "23:59"
click at [669, 400] on span "Continue" at bounding box center [673, 396] width 30 height 9
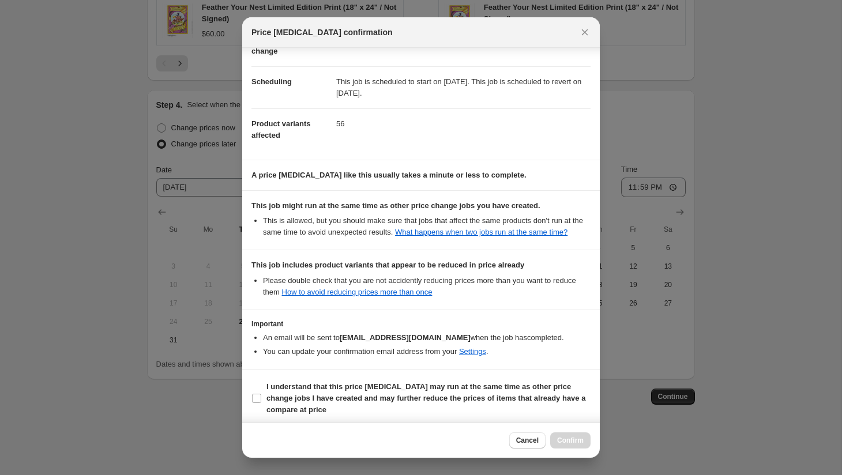
scroll to position [91, 0]
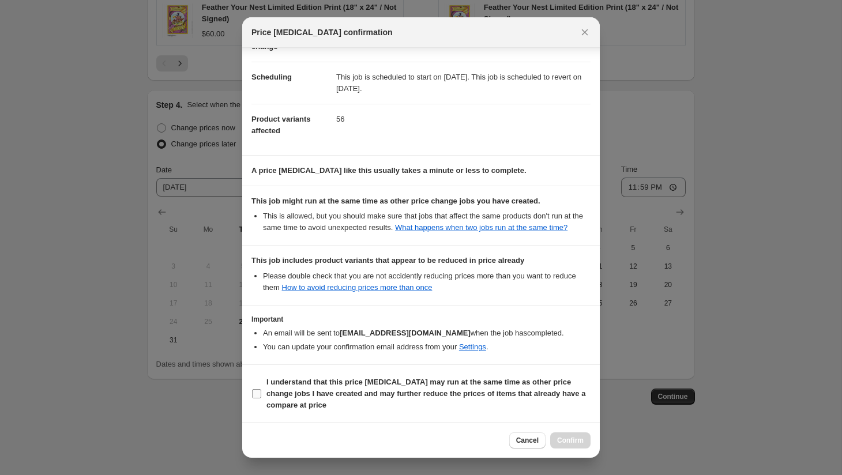
click at [481, 396] on b "I understand that this price [MEDICAL_DATA] may run at the same time as other p…" at bounding box center [425, 394] width 319 height 32
click at [261, 396] on input "I understand that this price [MEDICAL_DATA] may run at the same time as other p…" at bounding box center [256, 393] width 9 height 9
checkbox input "true"
click at [566, 439] on span "Confirm" at bounding box center [570, 440] width 27 height 9
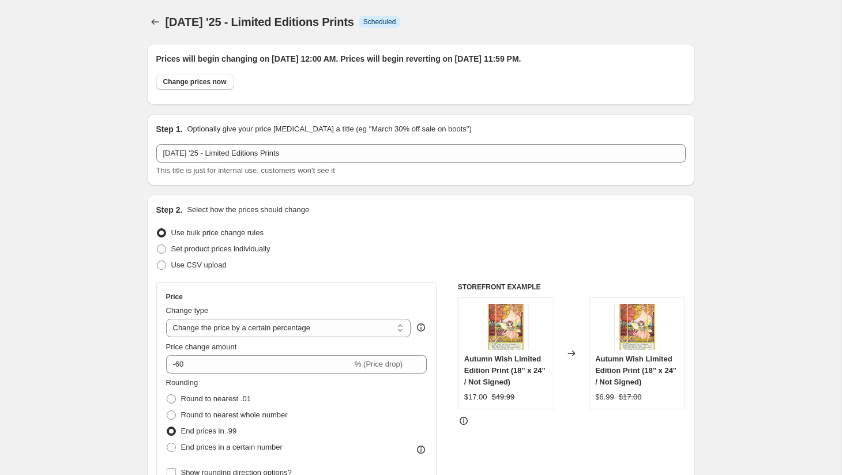
scroll to position [1066, 0]
